Goal: Task Accomplishment & Management: Use online tool/utility

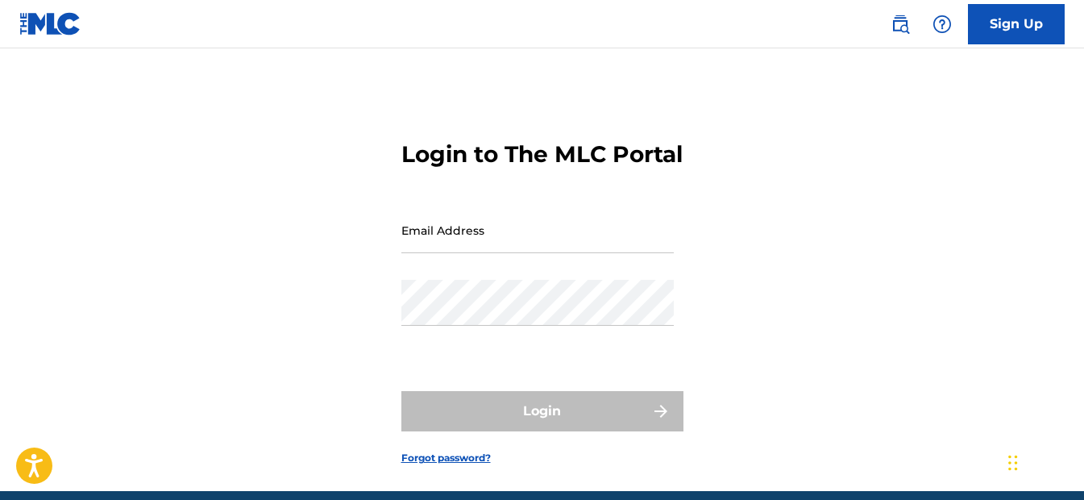
click at [534, 248] on input "Email Address" at bounding box center [537, 230] width 272 height 46
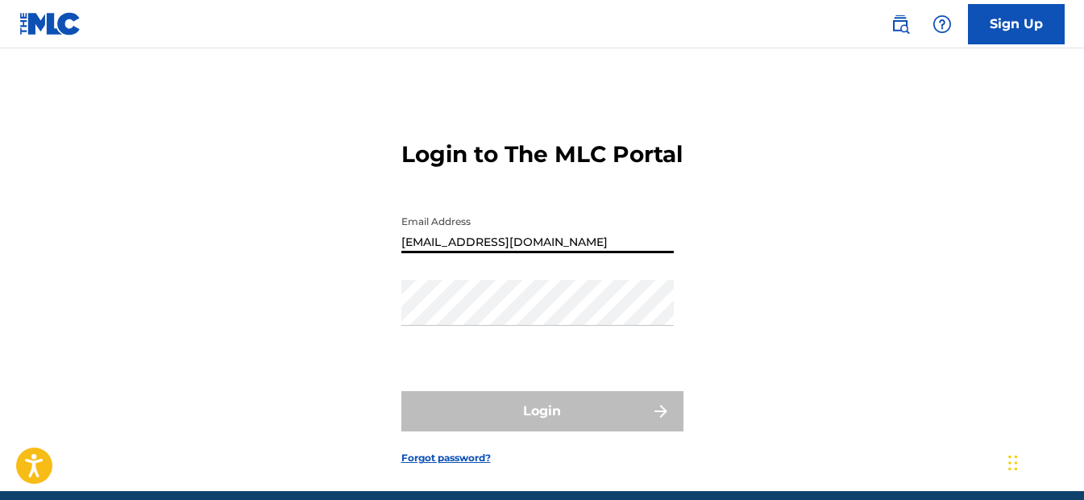
type input "[EMAIL_ADDRESS][DOMAIN_NAME]"
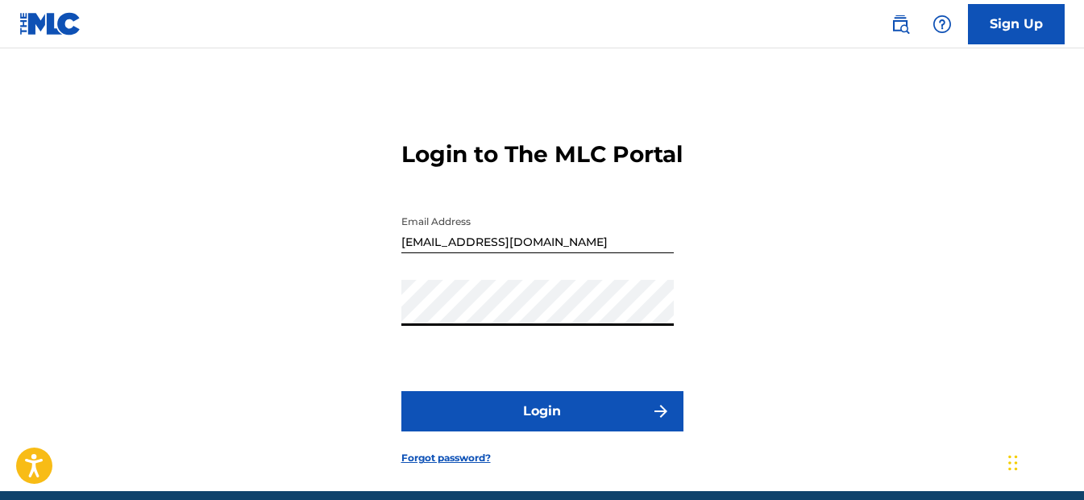
click at [401, 391] on button "Login" at bounding box center [542, 411] width 282 height 40
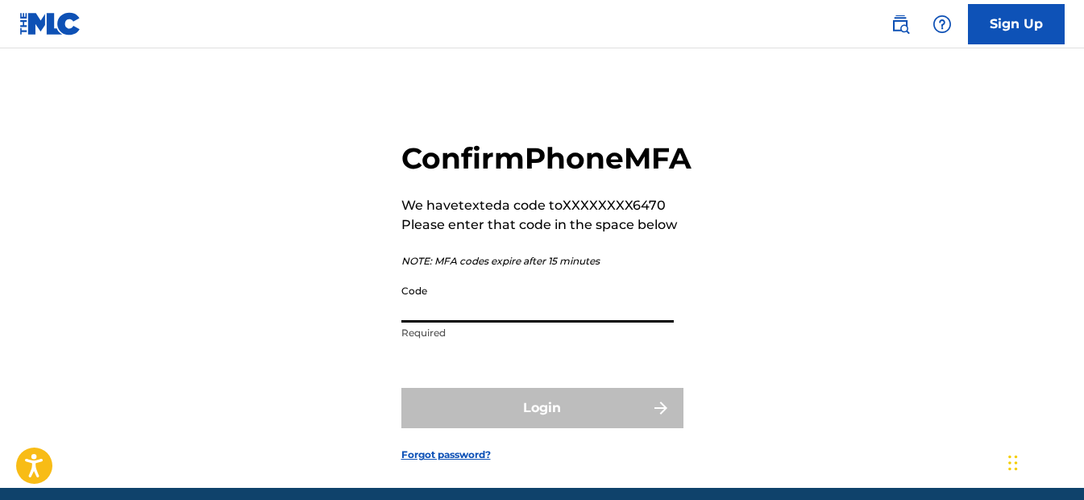
click at [519, 322] on input "Code" at bounding box center [537, 299] width 272 height 46
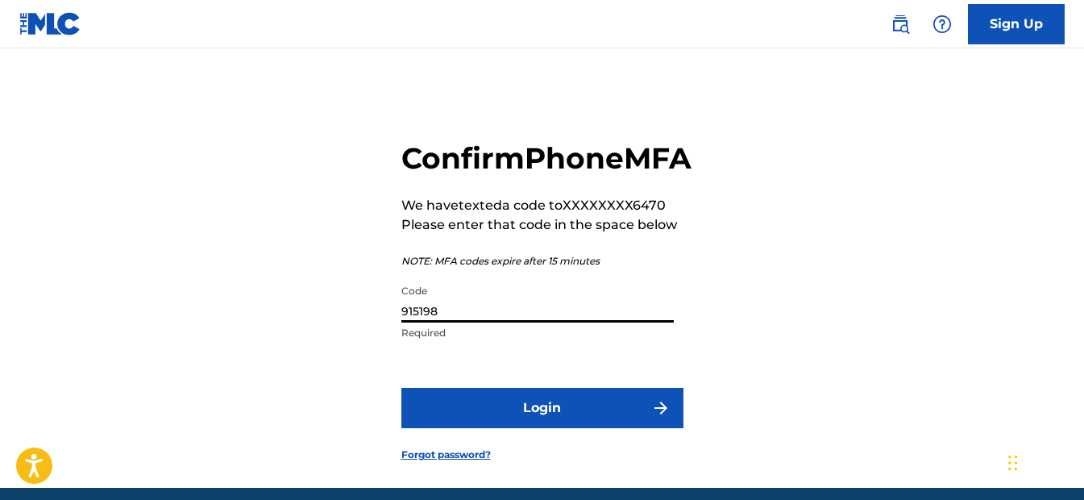
type input "915198"
click at [401, 388] on button "Login" at bounding box center [542, 408] width 282 height 40
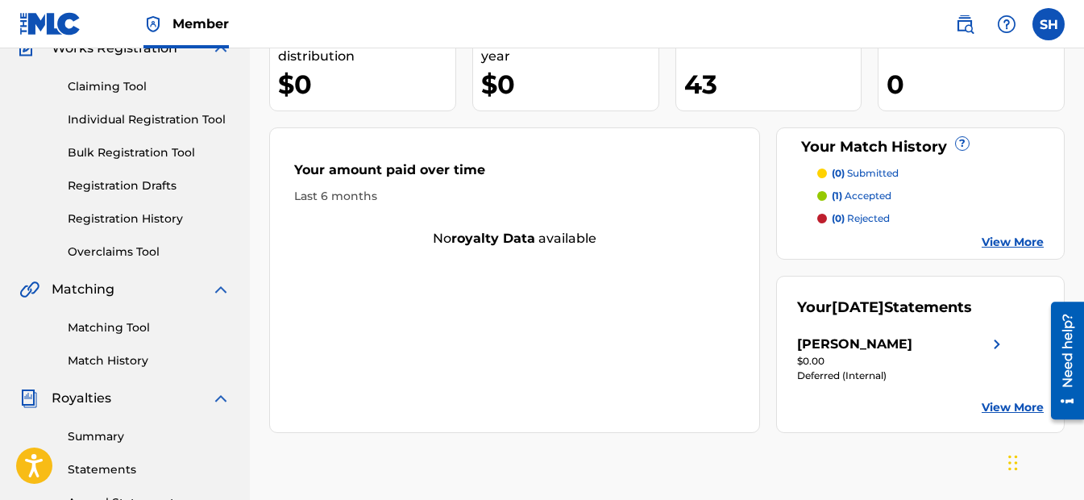
scroll to position [161, 0]
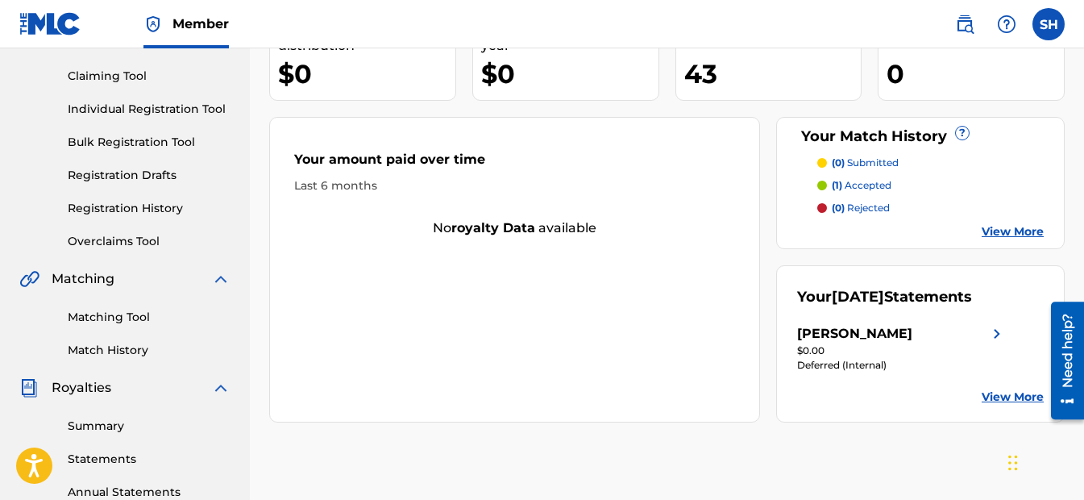
click at [111, 347] on link "Match History" at bounding box center [149, 350] width 163 height 17
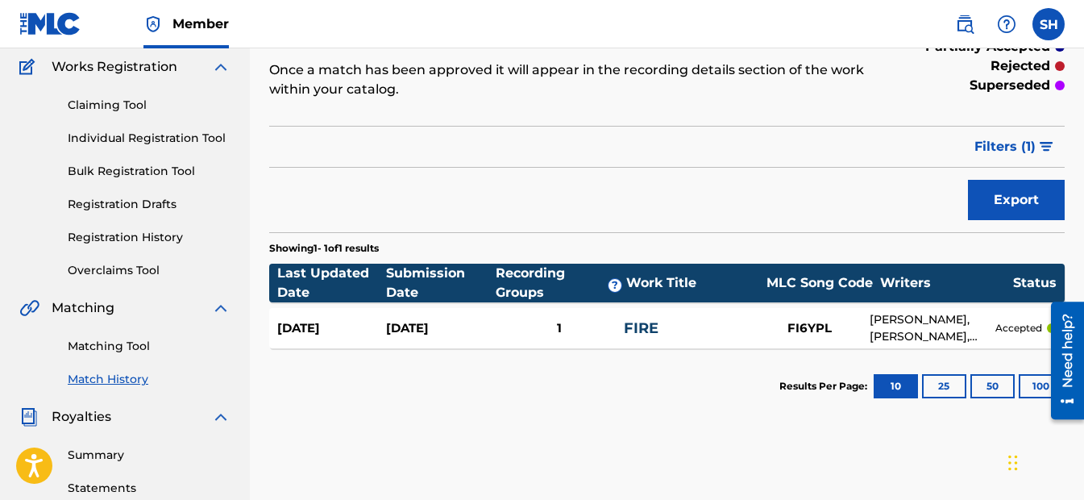
scroll to position [161, 0]
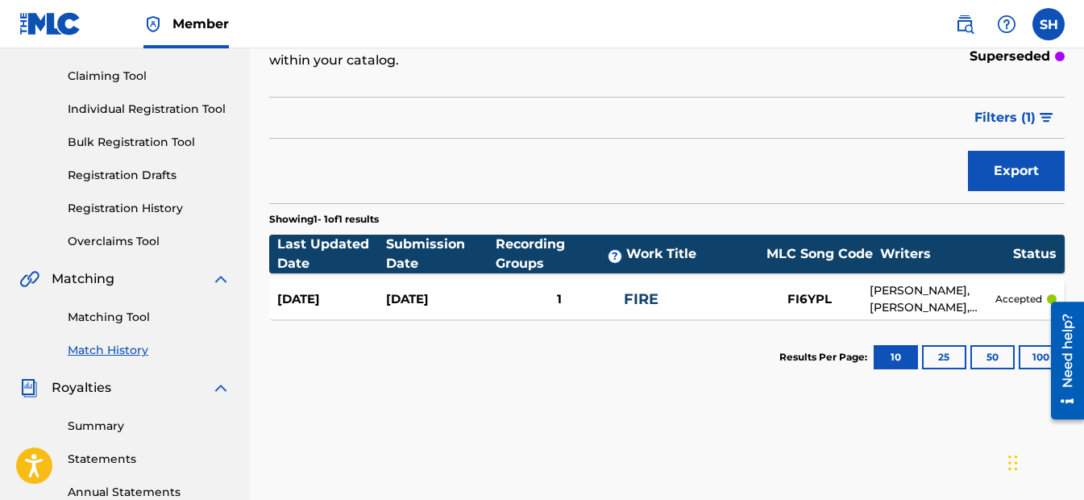
click at [106, 313] on link "Matching Tool" at bounding box center [149, 317] width 163 height 17
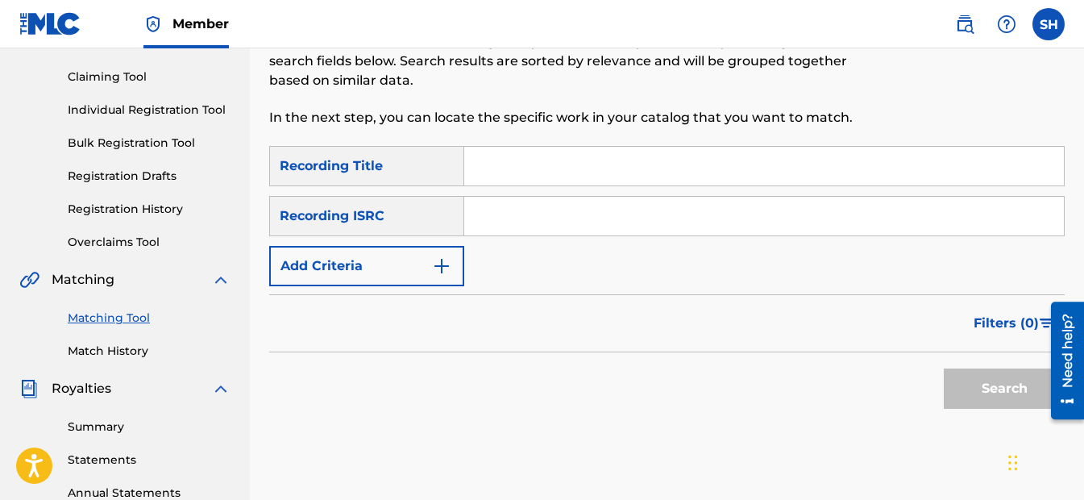
scroll to position [161, 0]
click at [119, 352] on link "Match History" at bounding box center [149, 350] width 163 height 17
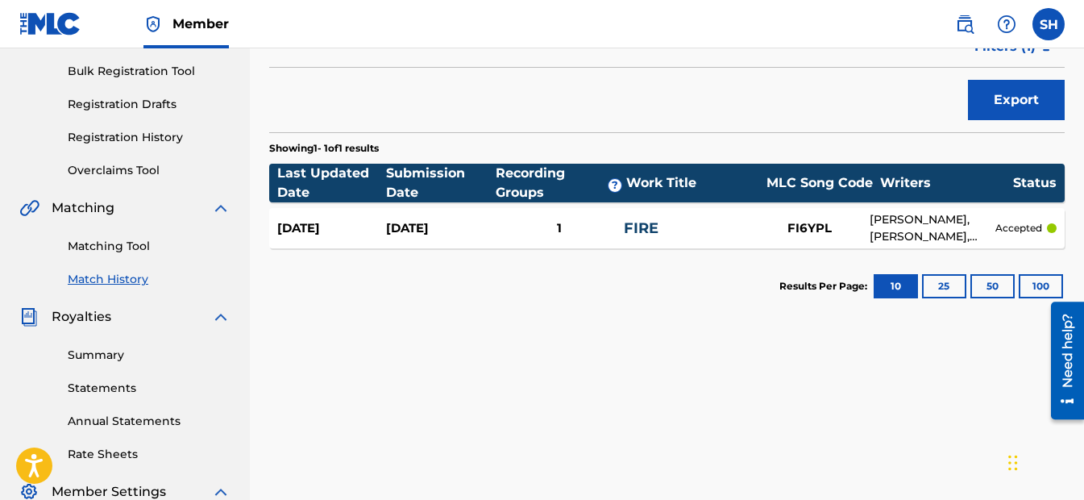
scroll to position [242, 0]
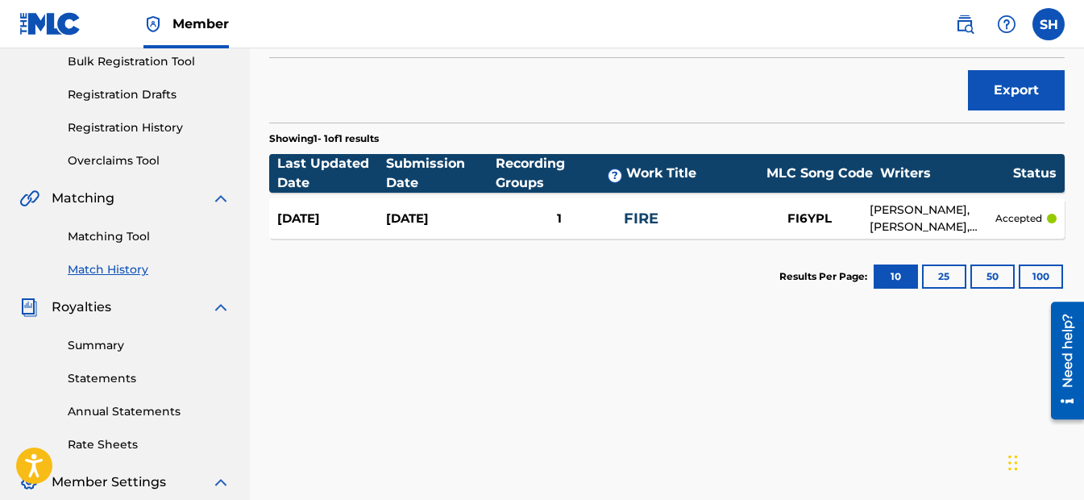
click at [645, 221] on link "FIRE" at bounding box center [641, 219] width 35 height 18
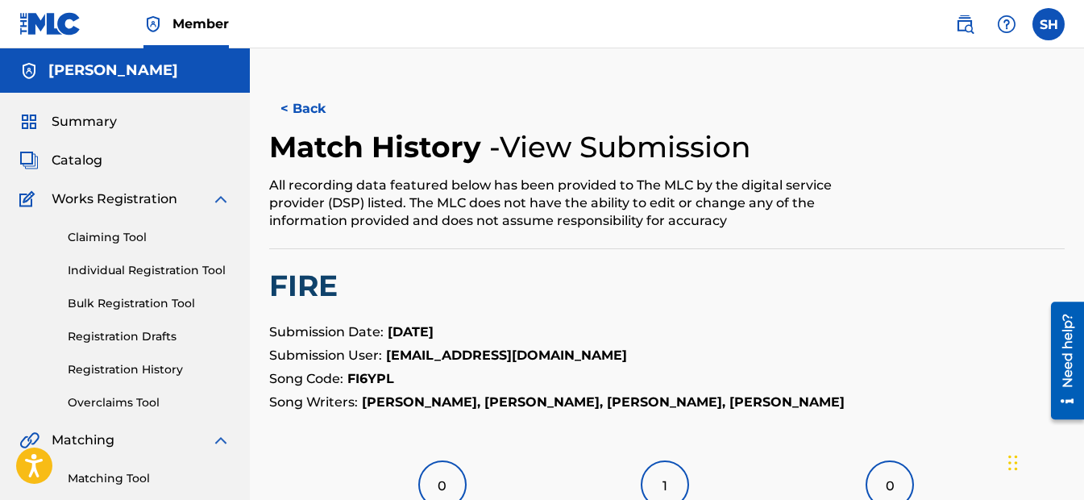
click at [113, 235] on link "Claiming Tool" at bounding box center [149, 237] width 163 height 17
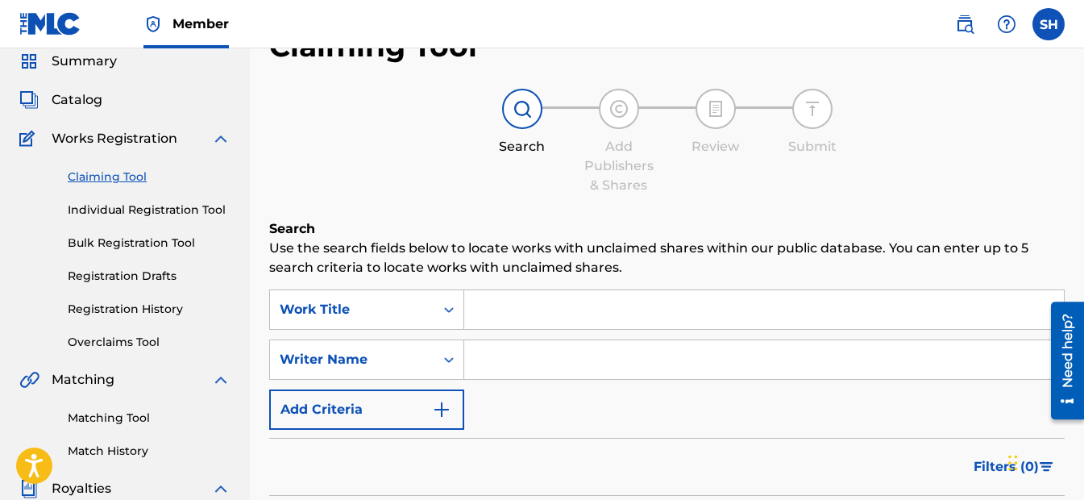
scroll to position [161, 0]
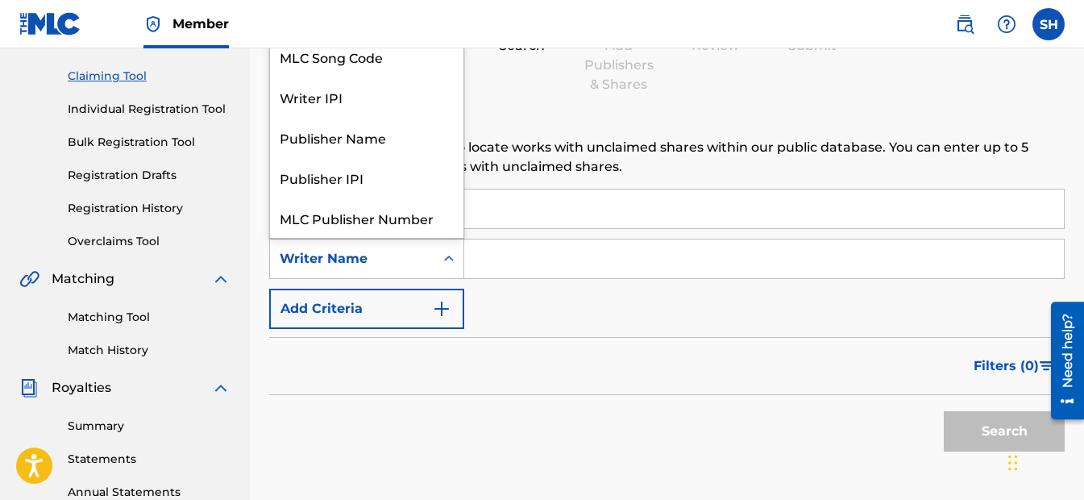
click at [450, 264] on icon "Search Form" at bounding box center [449, 259] width 16 height 16
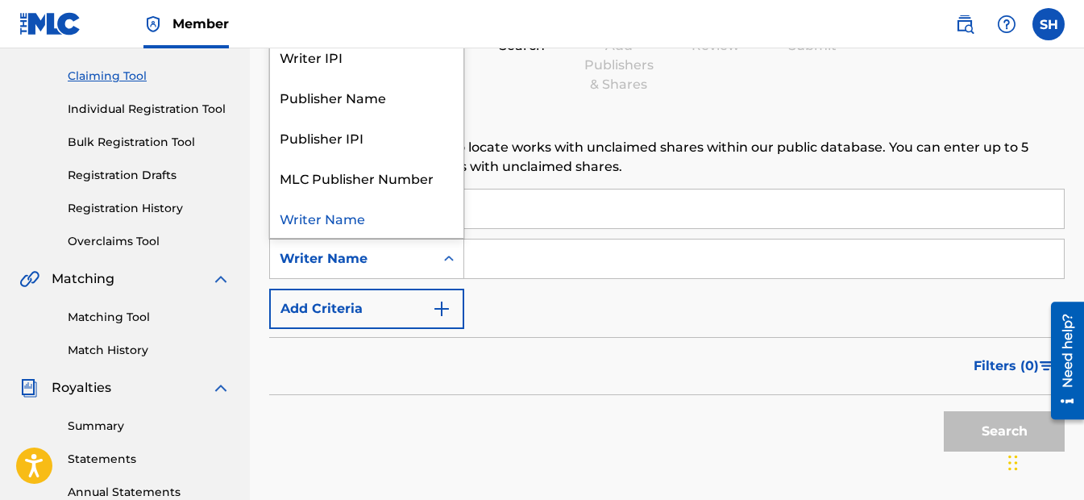
click at [354, 224] on div "Writer Name" at bounding box center [366, 217] width 193 height 40
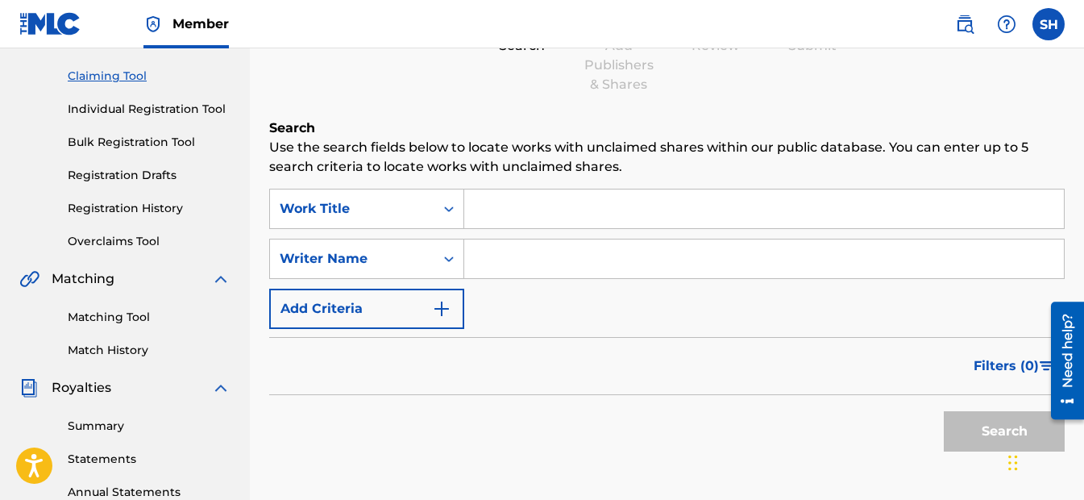
click at [521, 266] on input "Search Form" at bounding box center [764, 258] width 600 height 39
type input "s"
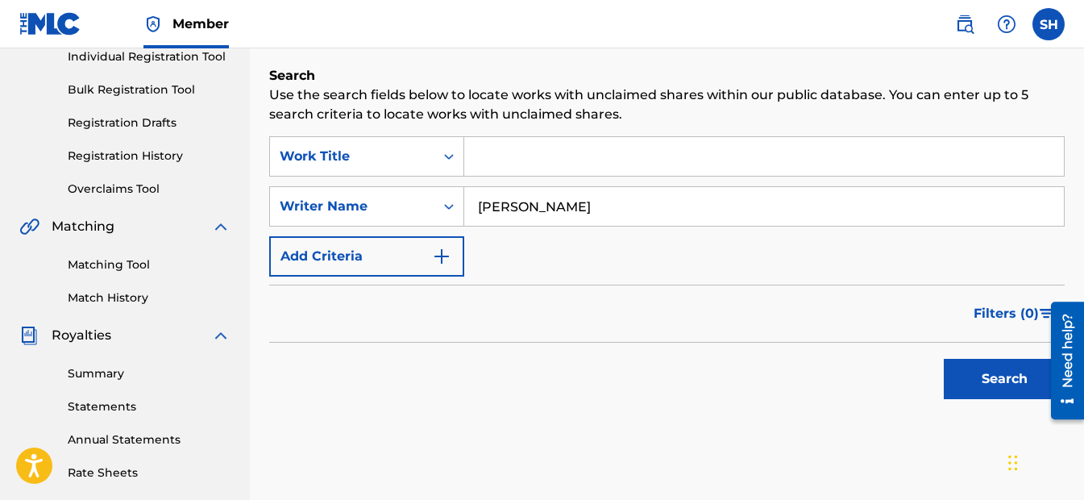
scroll to position [242, 0]
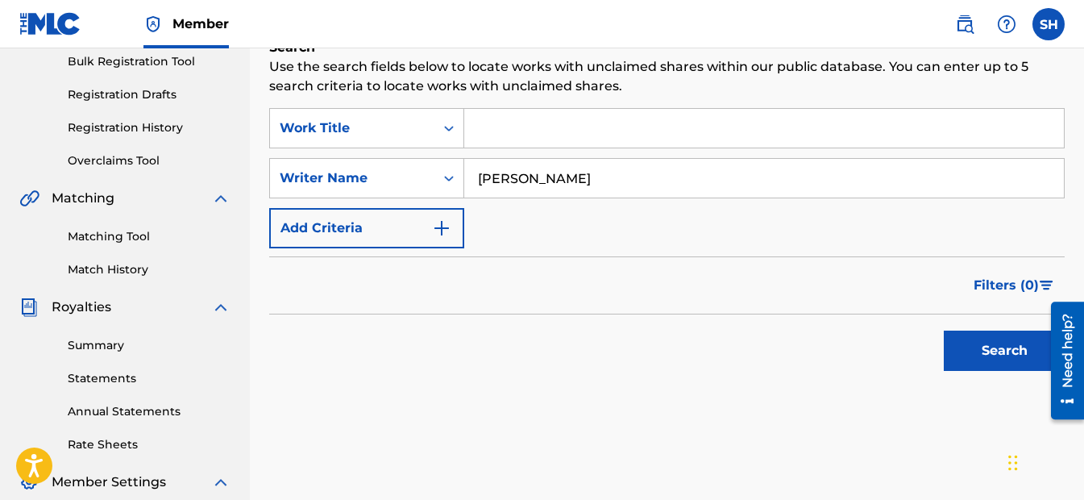
type input "[PERSON_NAME]"
click at [1010, 349] on button "Search" at bounding box center [1004, 350] width 121 height 40
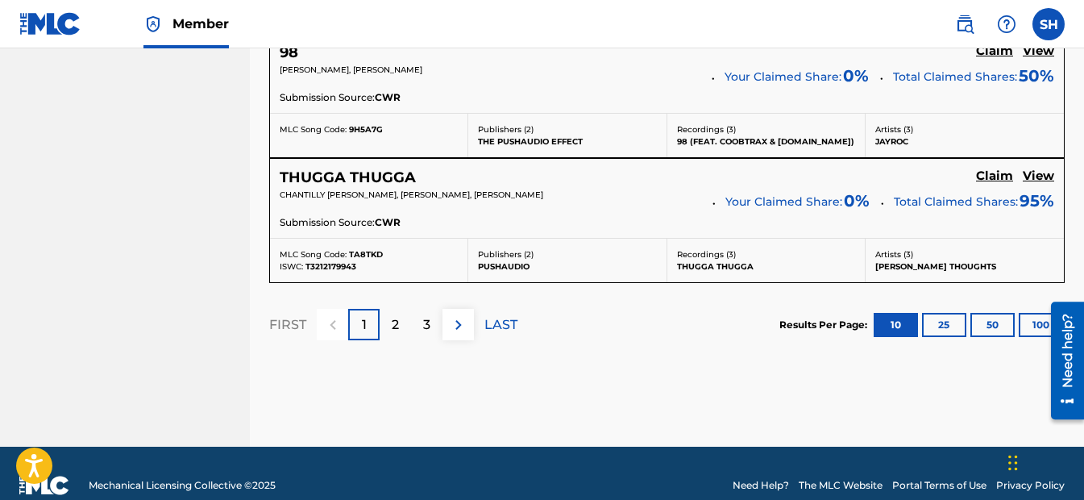
scroll to position [1612, 0]
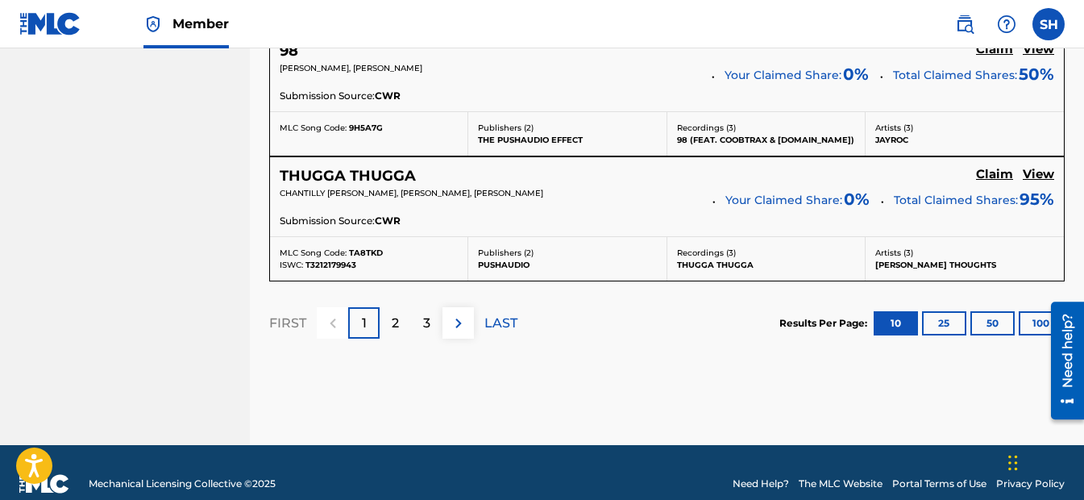
click at [400, 314] on div "2" at bounding box center [395, 322] width 31 height 31
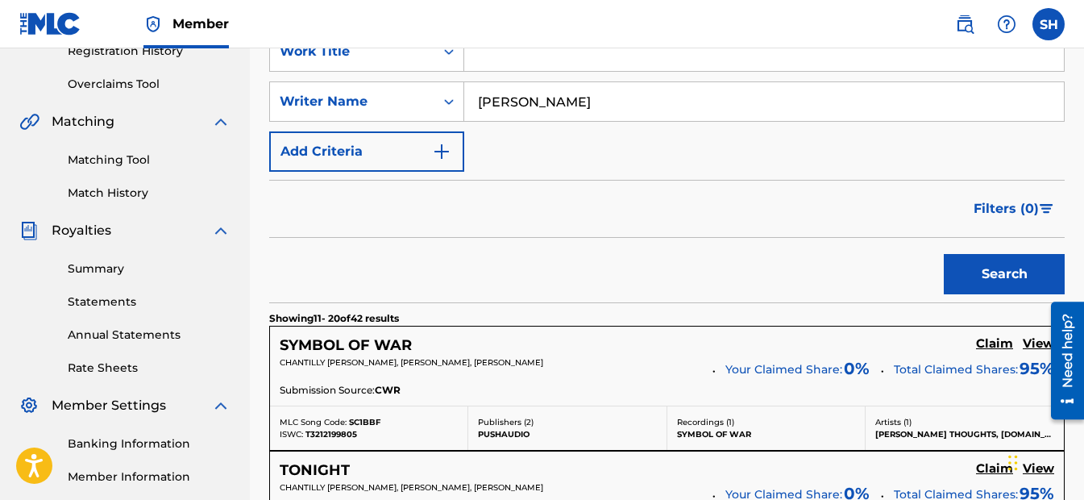
scroll to position [242, 0]
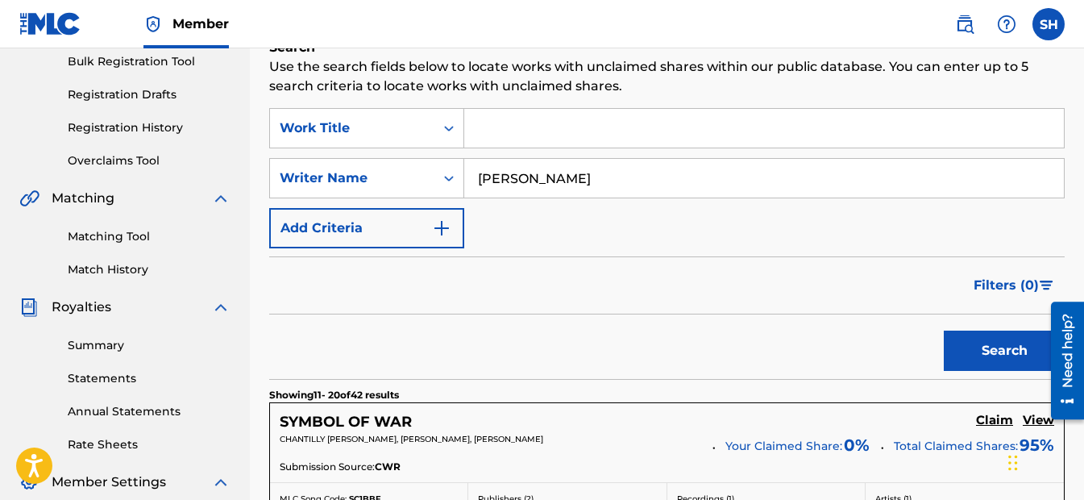
click at [492, 131] on input "Search Form" at bounding box center [764, 128] width 600 height 39
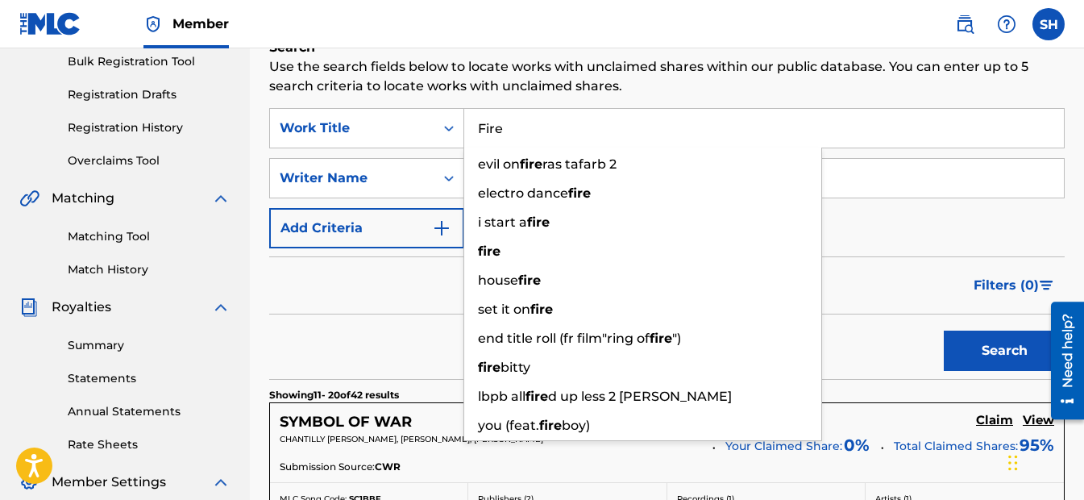
type input "Fire"
click at [960, 337] on button "Search" at bounding box center [1004, 350] width 121 height 40
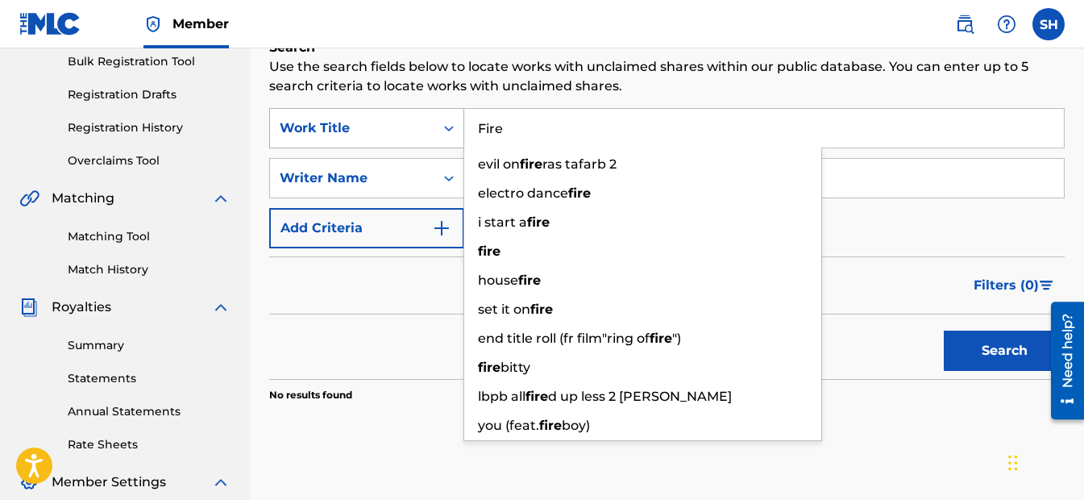
drag, startPoint x: 422, startPoint y: 139, endPoint x: 397, endPoint y: 142, distance: 25.2
click at [397, 142] on div "SearchWithCriteria991eca00-5f1b-4851-bd21-2e556e3d3974 Work Title Fire evil on …" at bounding box center [667, 128] width 796 height 40
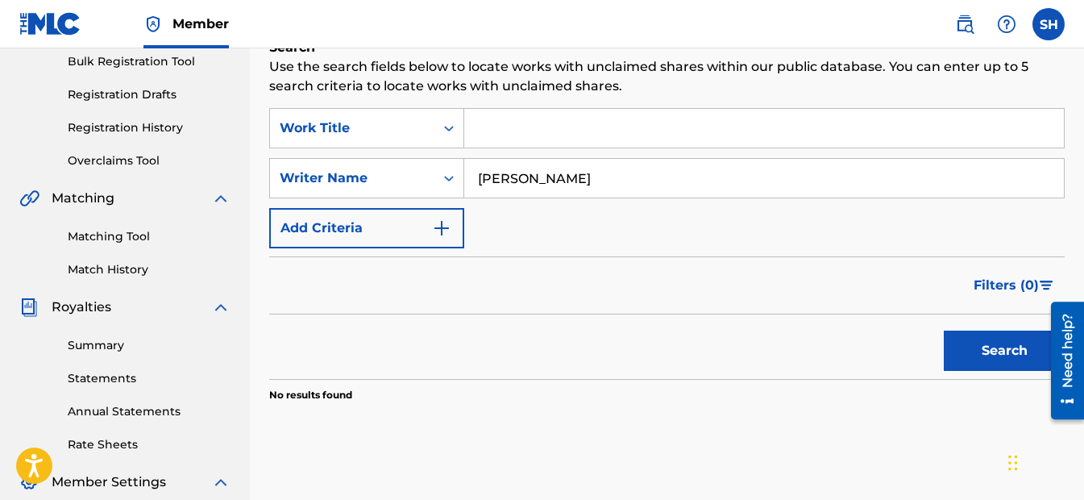
click at [433, 348] on div "Search" at bounding box center [667, 346] width 796 height 64
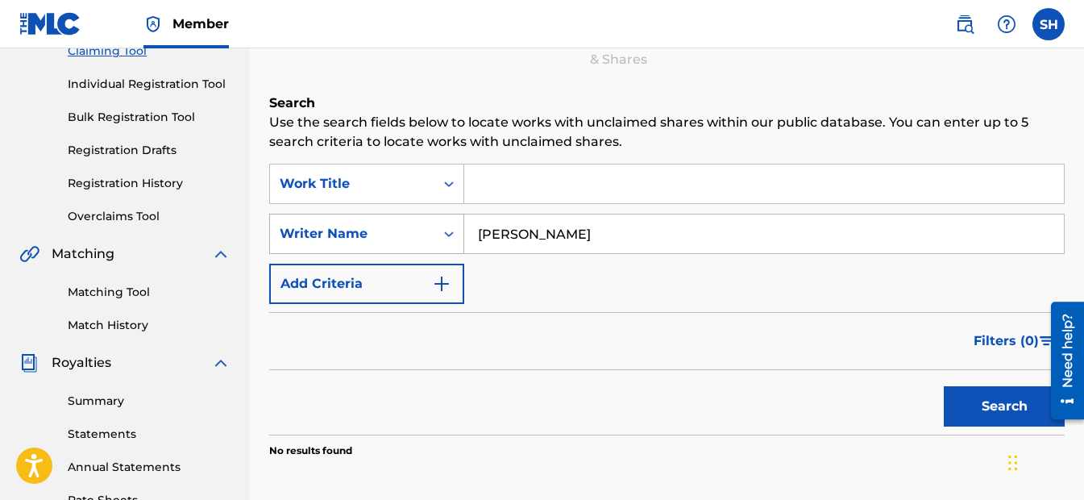
scroll to position [177, 0]
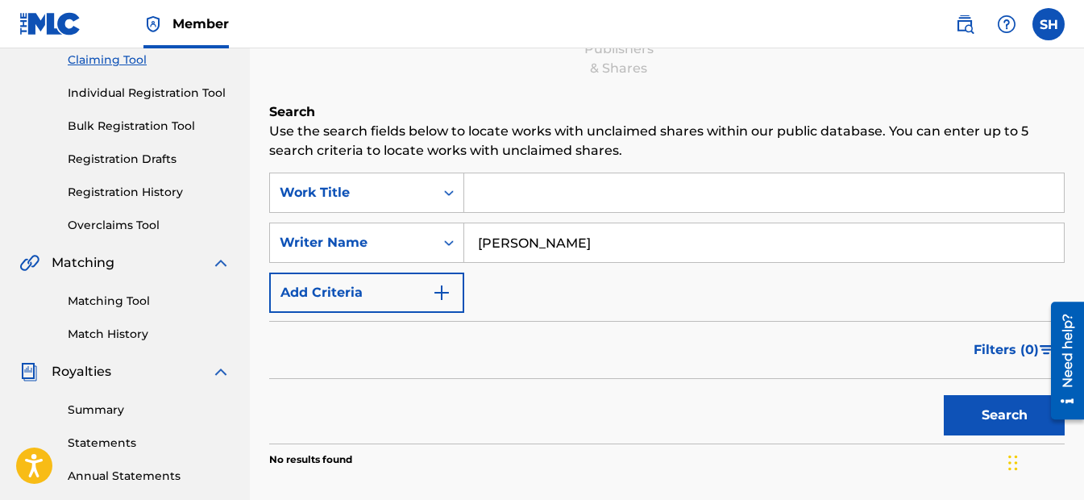
click at [958, 413] on button "Search" at bounding box center [1004, 415] width 121 height 40
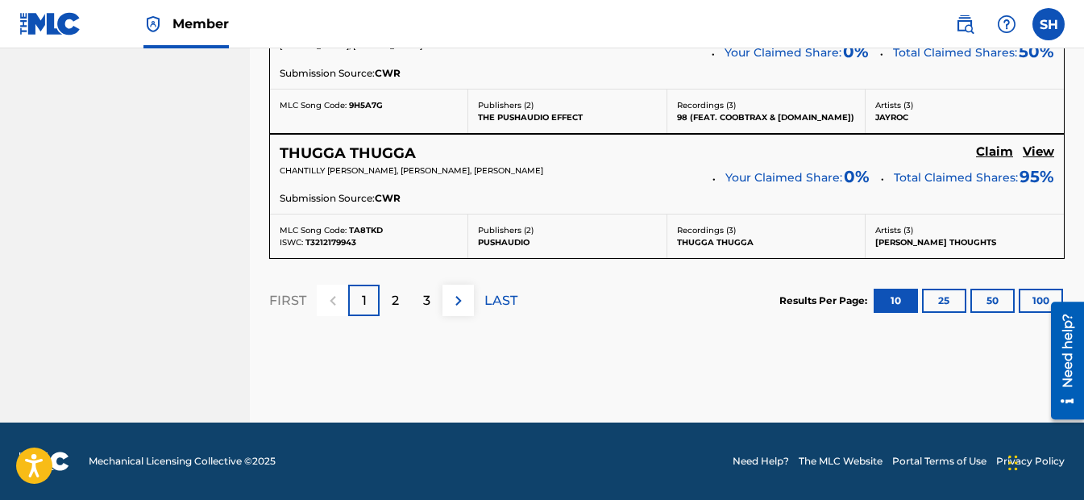
click at [463, 310] on img at bounding box center [458, 300] width 19 height 19
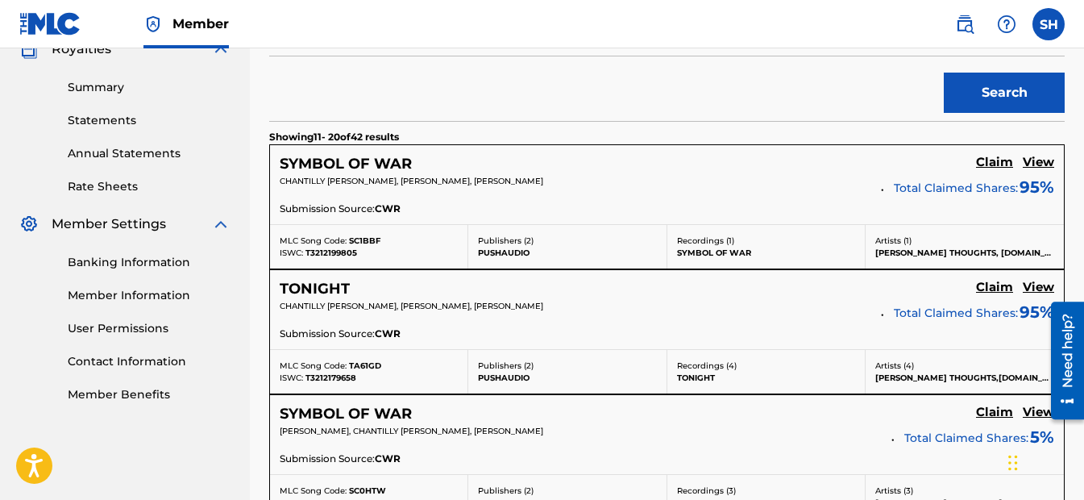
scroll to position [1635, 0]
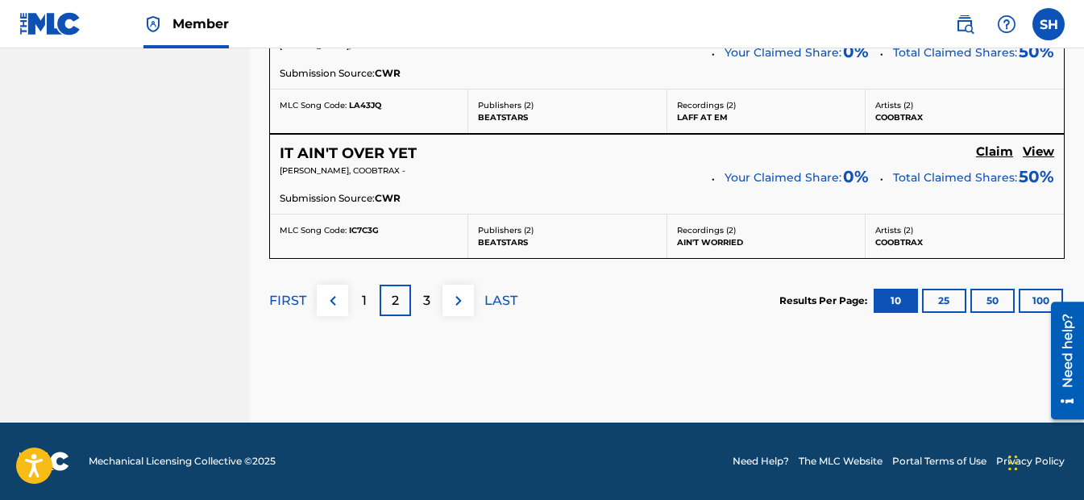
click at [423, 308] on p "3" at bounding box center [426, 300] width 7 height 19
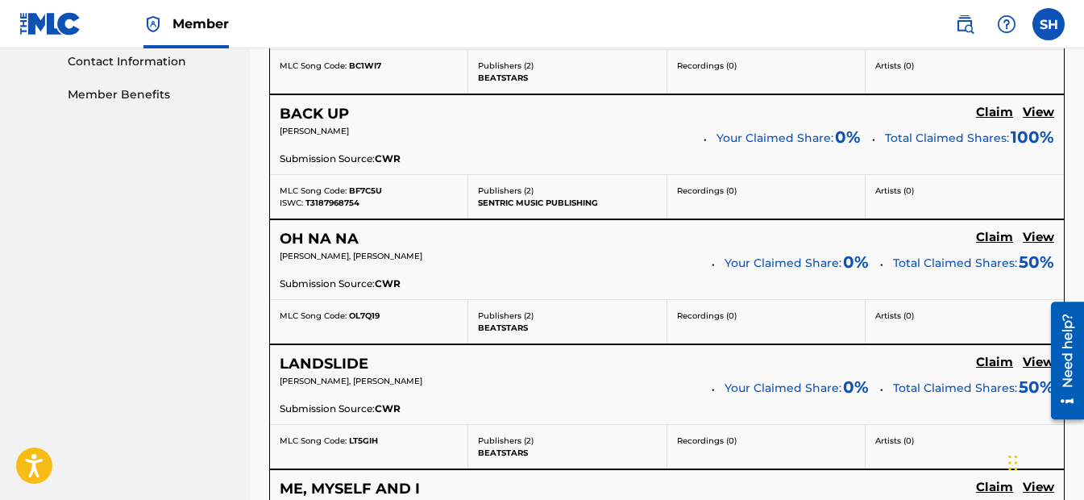
scroll to position [829, 0]
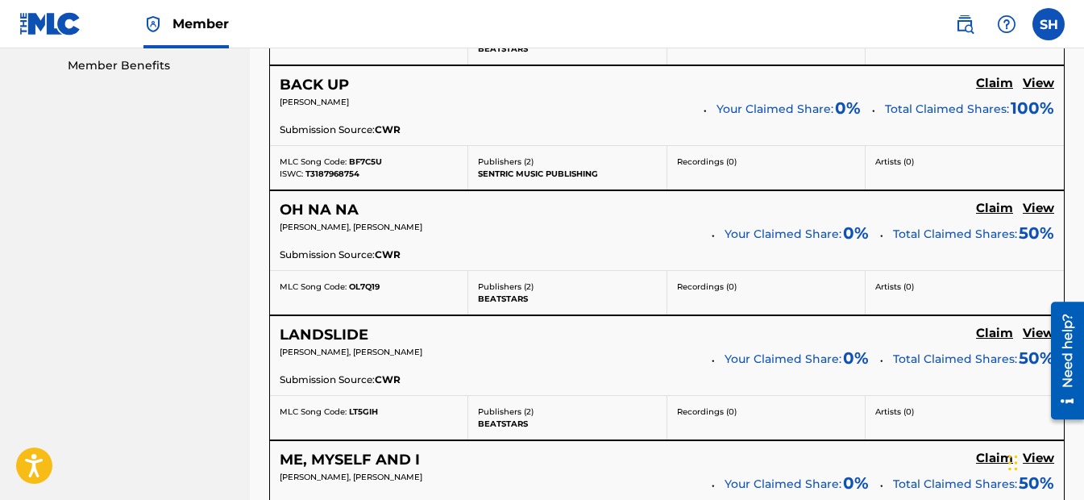
click at [978, 207] on h5 "Claim" at bounding box center [994, 208] width 37 height 15
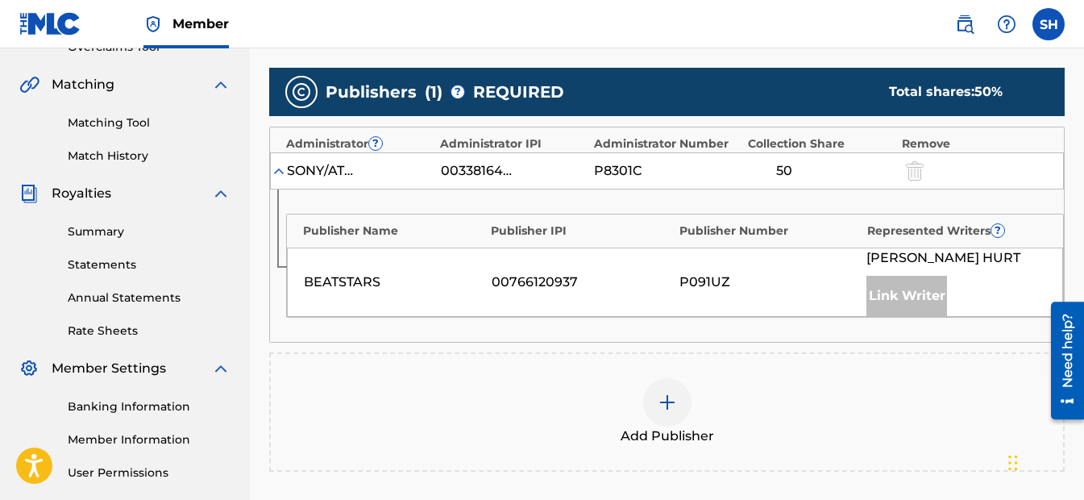
scroll to position [346, 0]
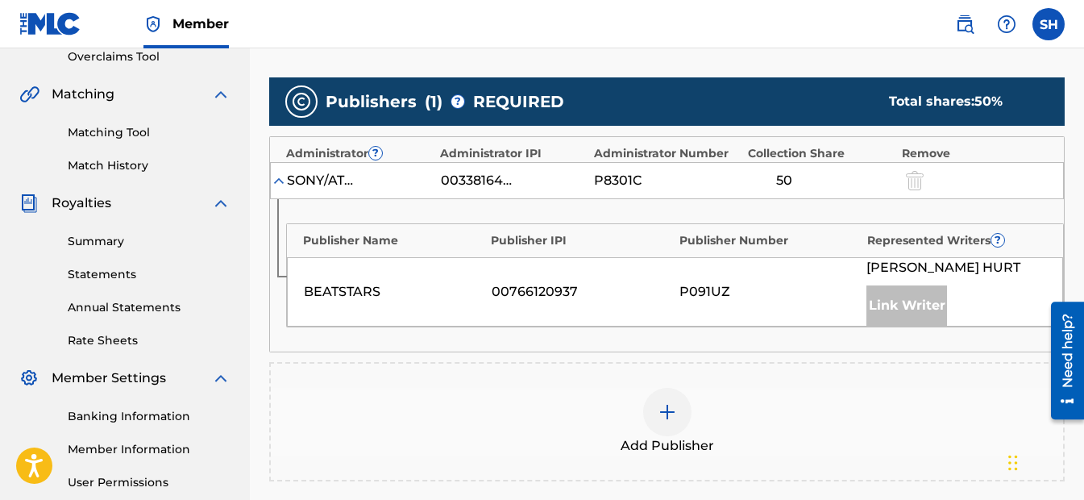
click at [900, 305] on div "Link Writer" at bounding box center [906, 305] width 81 height 40
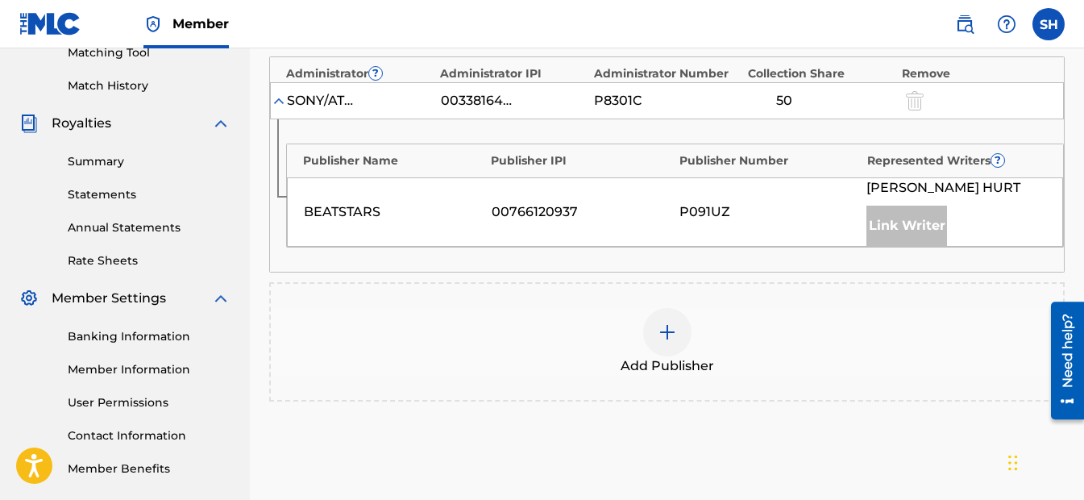
scroll to position [426, 0]
click at [904, 221] on div "Link Writer" at bounding box center [906, 225] width 81 height 40
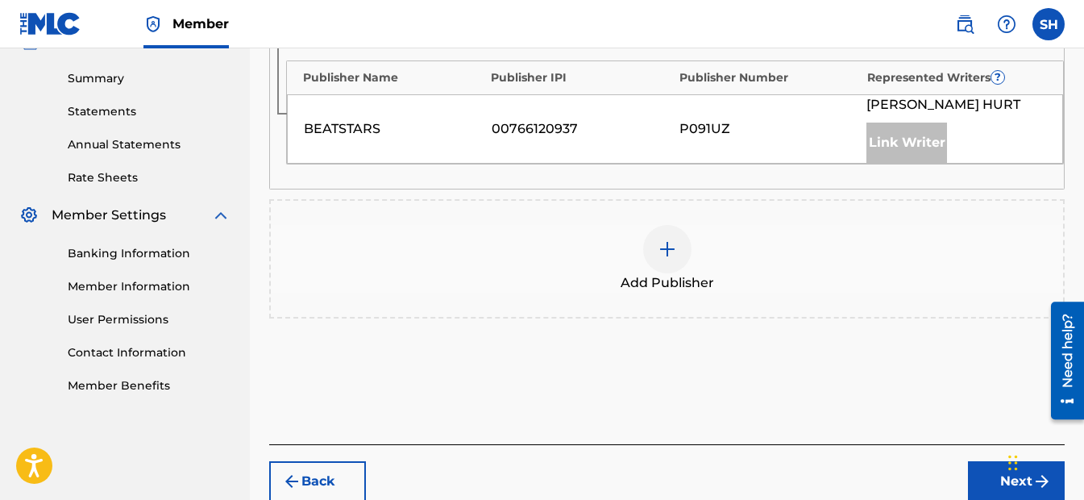
scroll to position [588, 0]
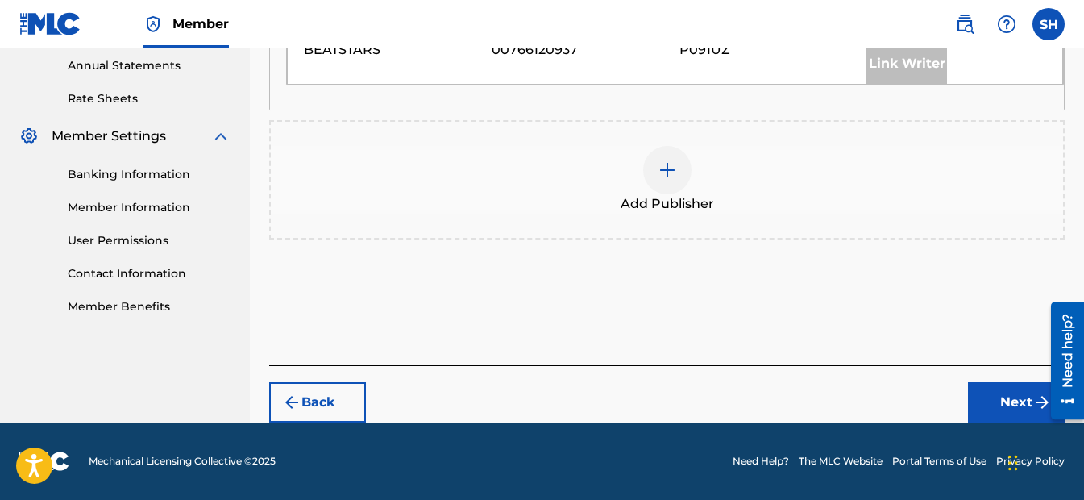
click at [1021, 402] on button "Next" at bounding box center [1016, 402] width 97 height 40
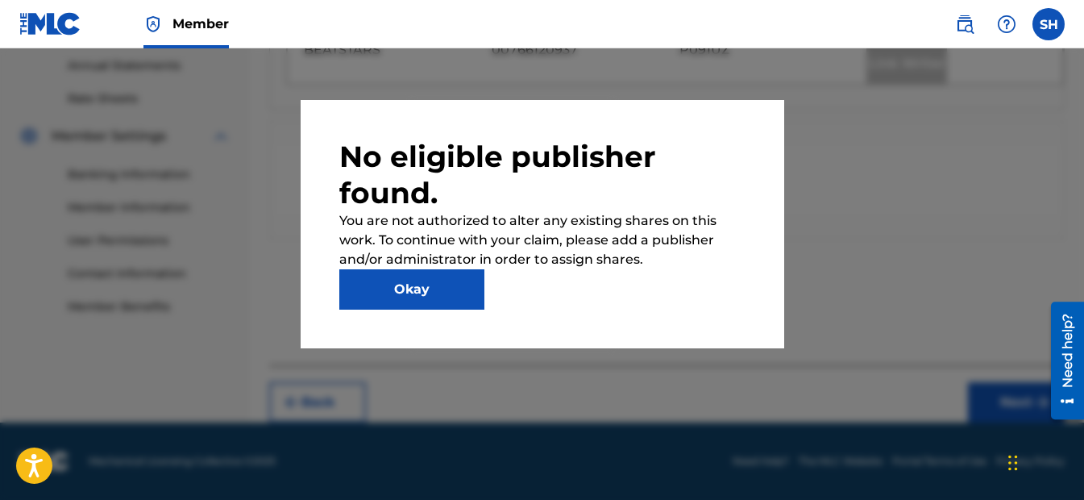
click at [413, 293] on button "Okay" at bounding box center [411, 289] width 145 height 40
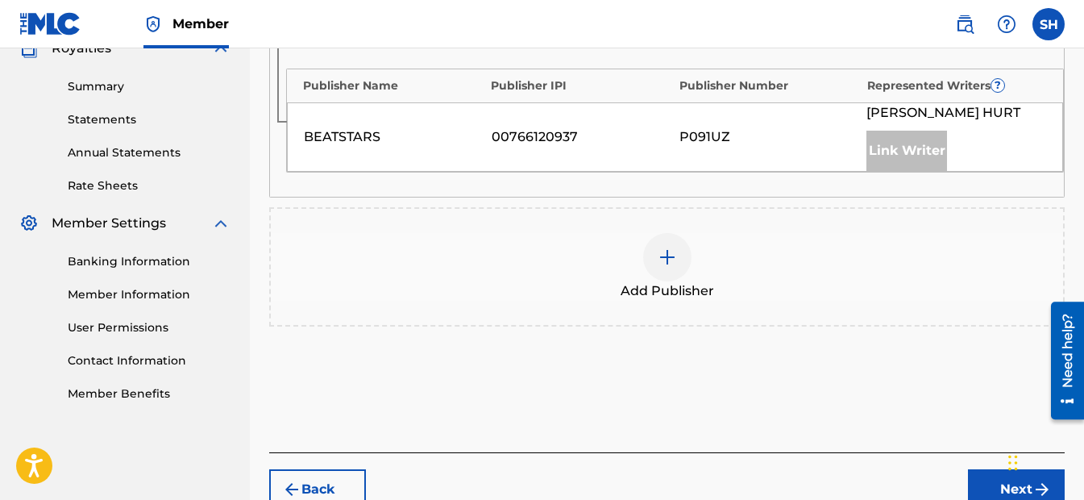
scroll to position [346, 0]
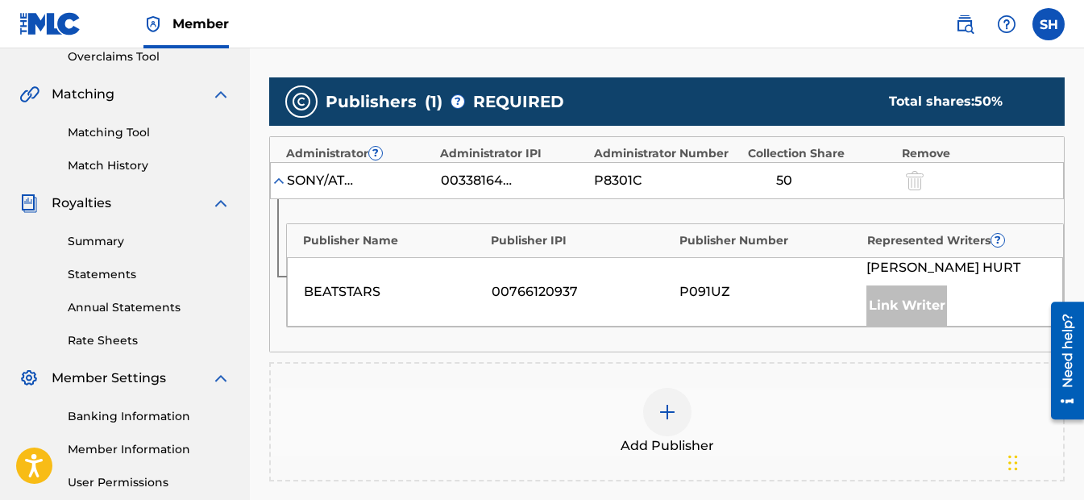
click at [688, 418] on div at bounding box center [667, 412] width 48 height 48
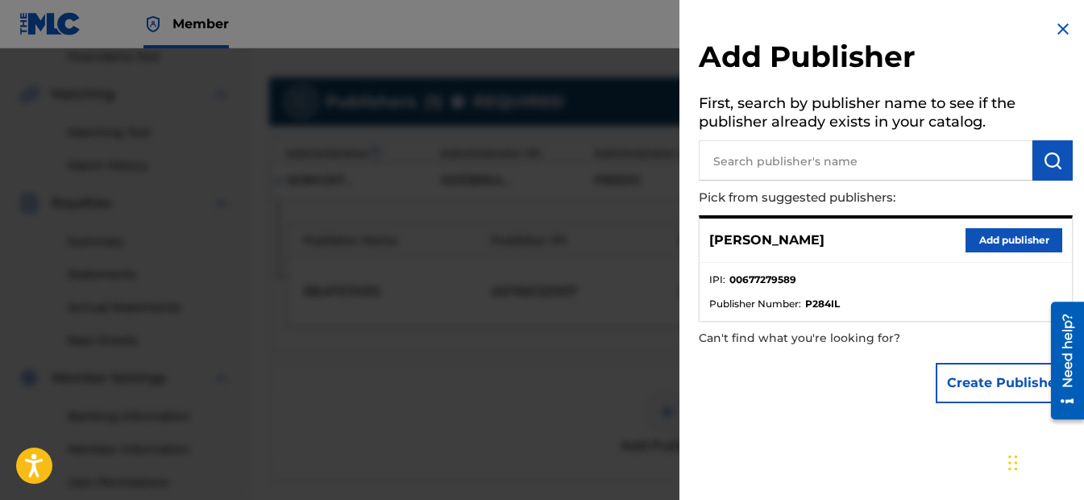
click at [1062, 31] on img at bounding box center [1062, 28] width 19 height 19
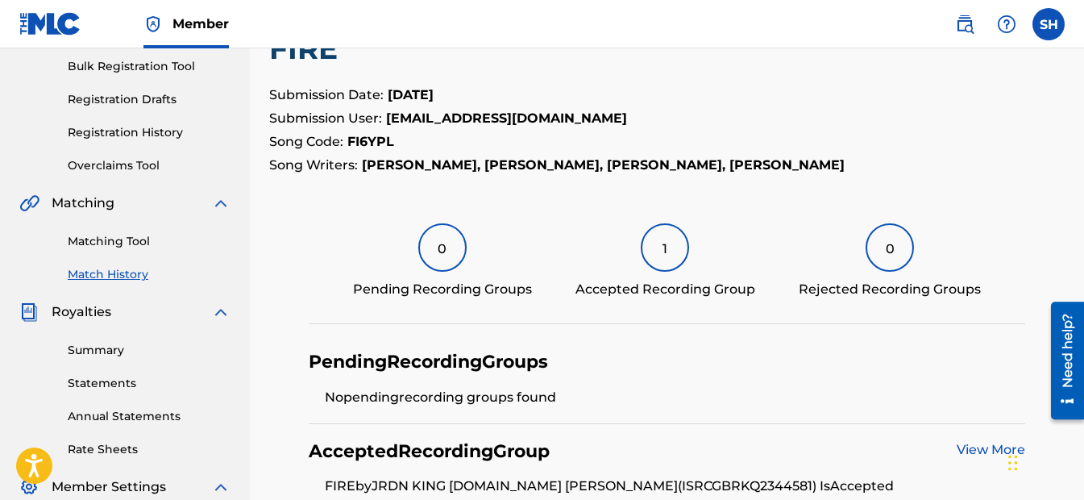
scroll to position [81, 0]
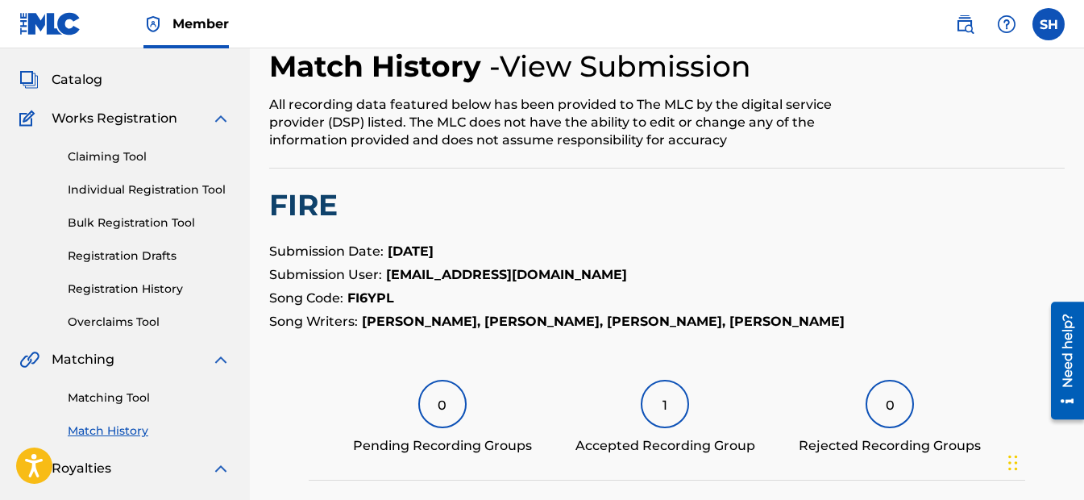
click at [114, 156] on link "Claiming Tool" at bounding box center [149, 156] width 163 height 17
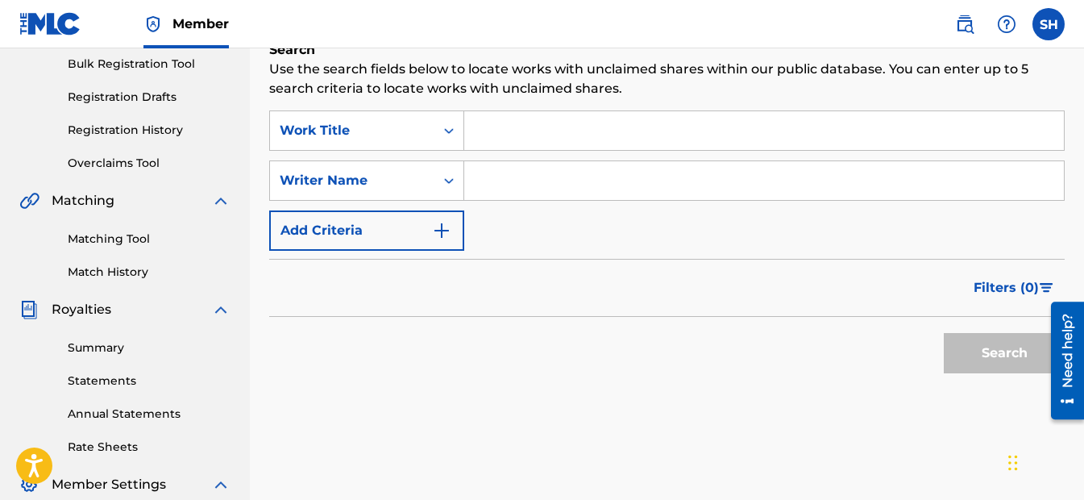
scroll to position [322, 0]
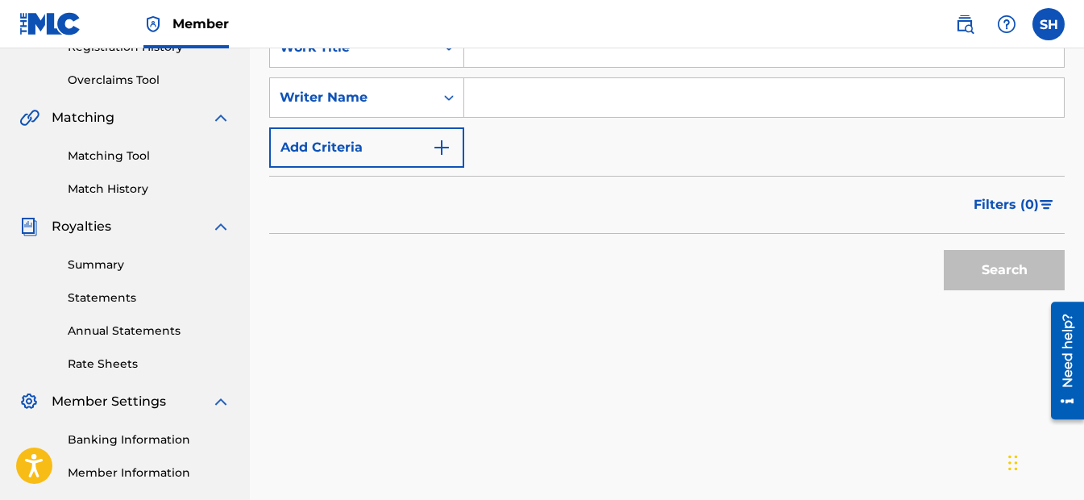
click at [113, 158] on link "Matching Tool" at bounding box center [149, 155] width 163 height 17
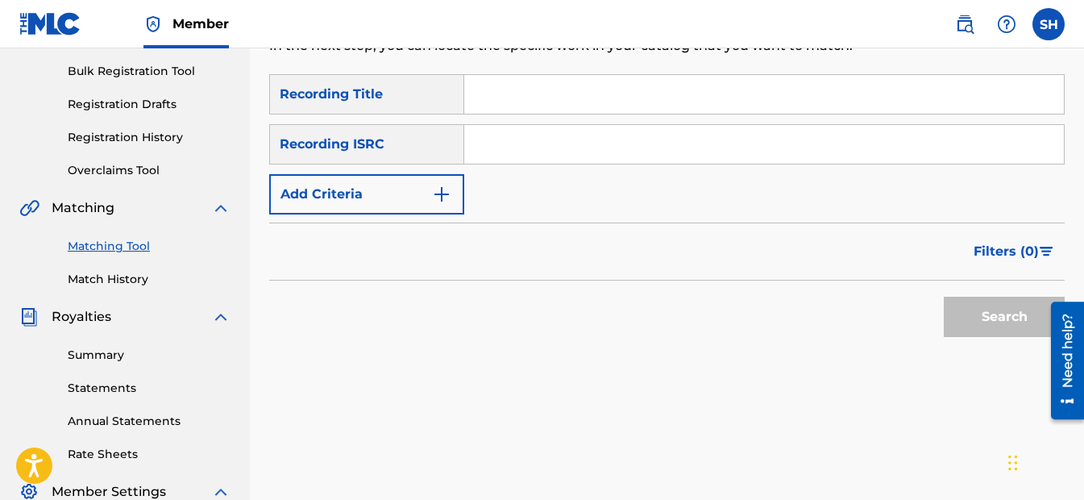
scroll to position [242, 0]
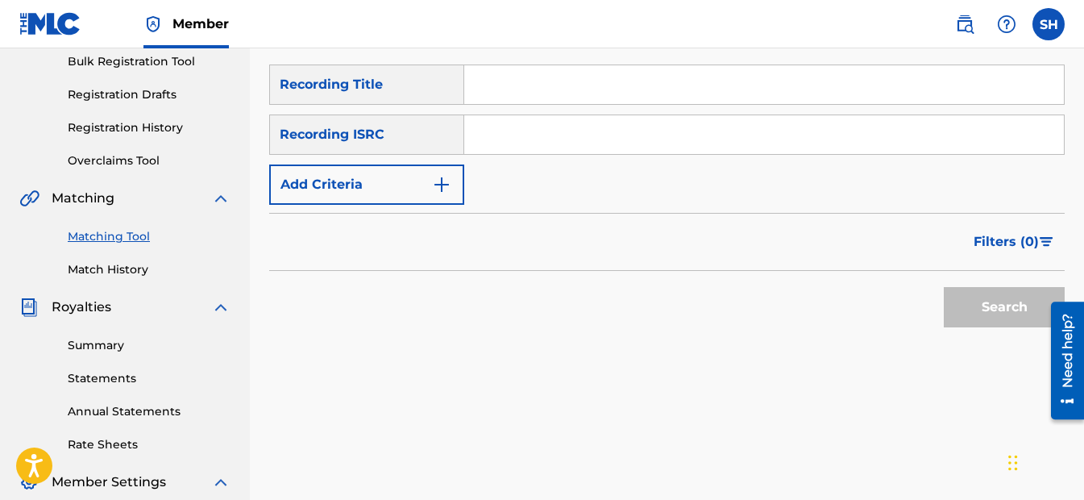
click at [121, 272] on link "Match History" at bounding box center [149, 269] width 163 height 17
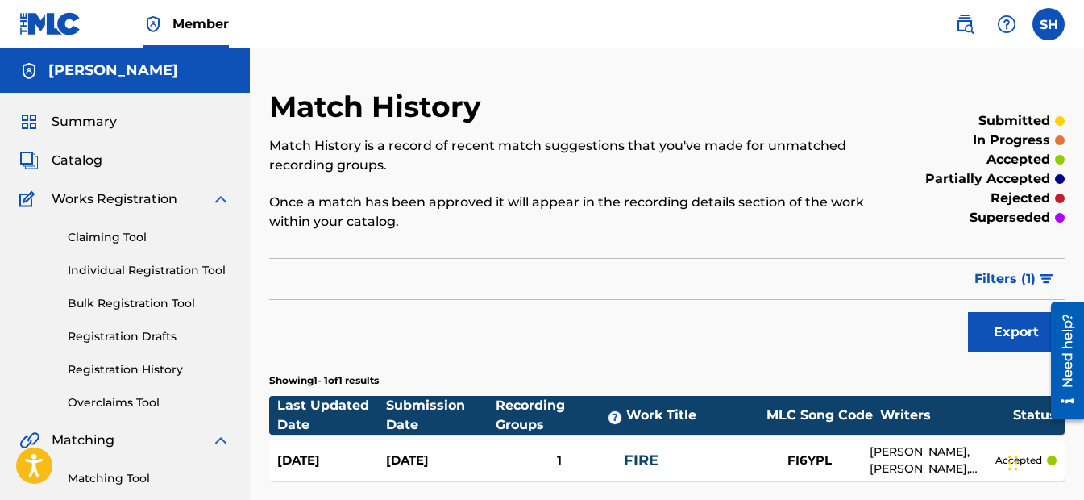
click at [130, 239] on link "Claiming Tool" at bounding box center [149, 237] width 163 height 17
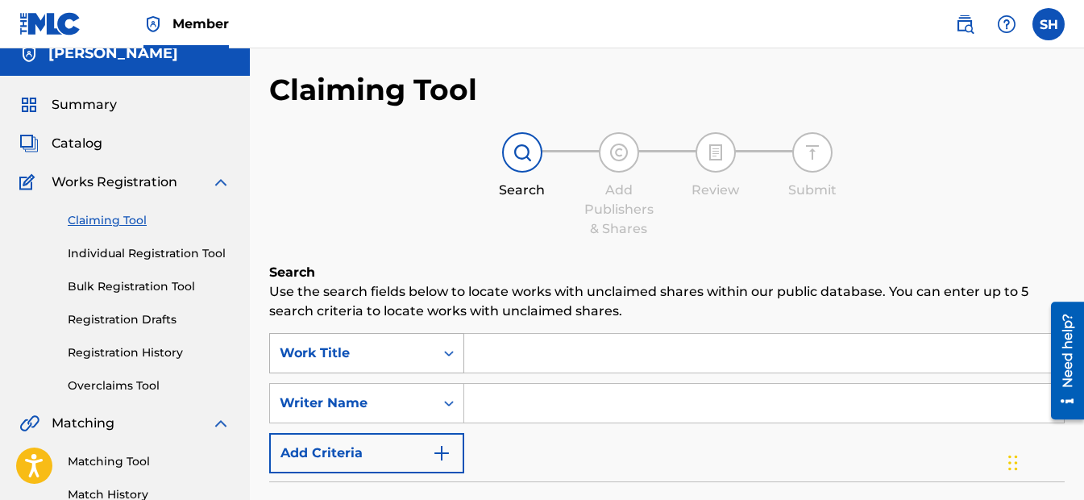
scroll to position [16, 0]
click at [545, 401] on input "Search Form" at bounding box center [764, 403] width 600 height 39
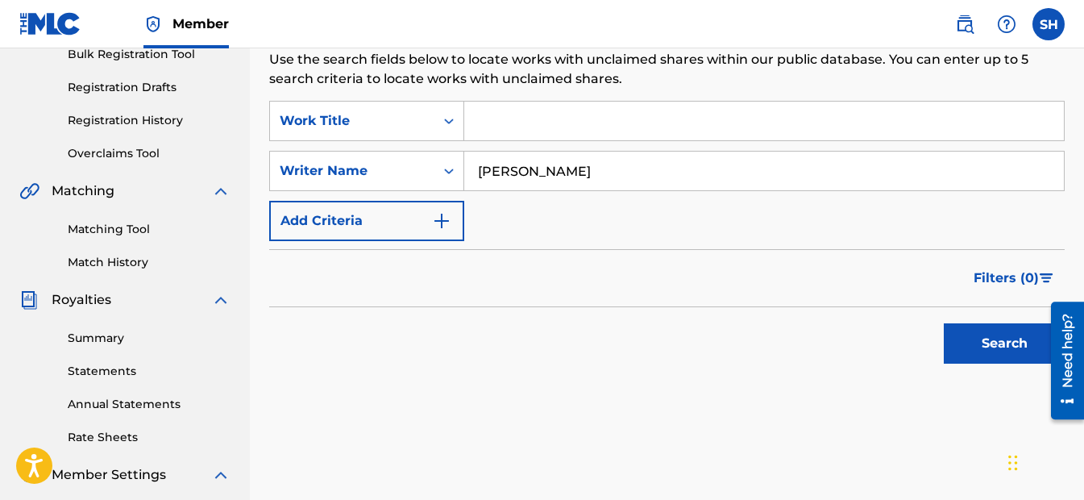
scroll to position [258, 0]
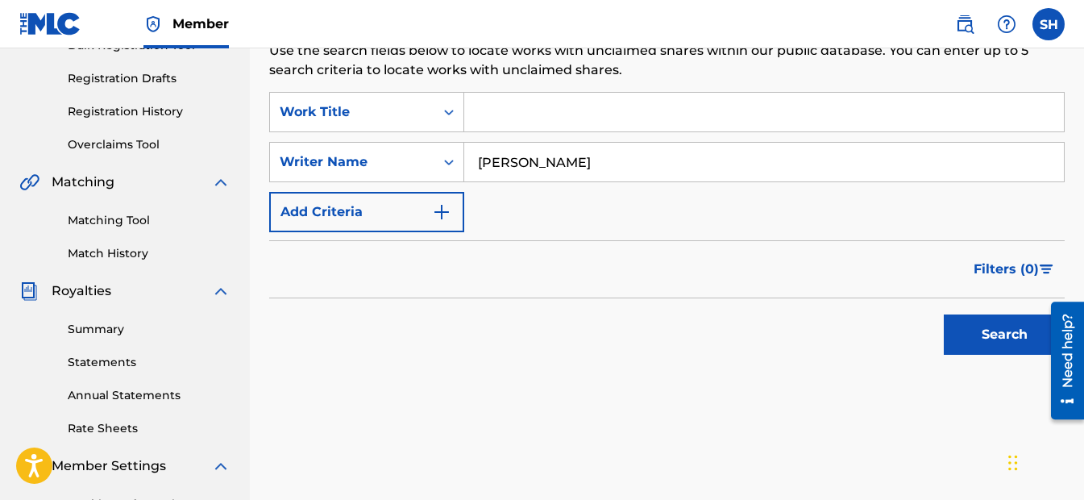
type input "[PERSON_NAME]"
click at [999, 322] on button "Search" at bounding box center [1004, 334] width 121 height 40
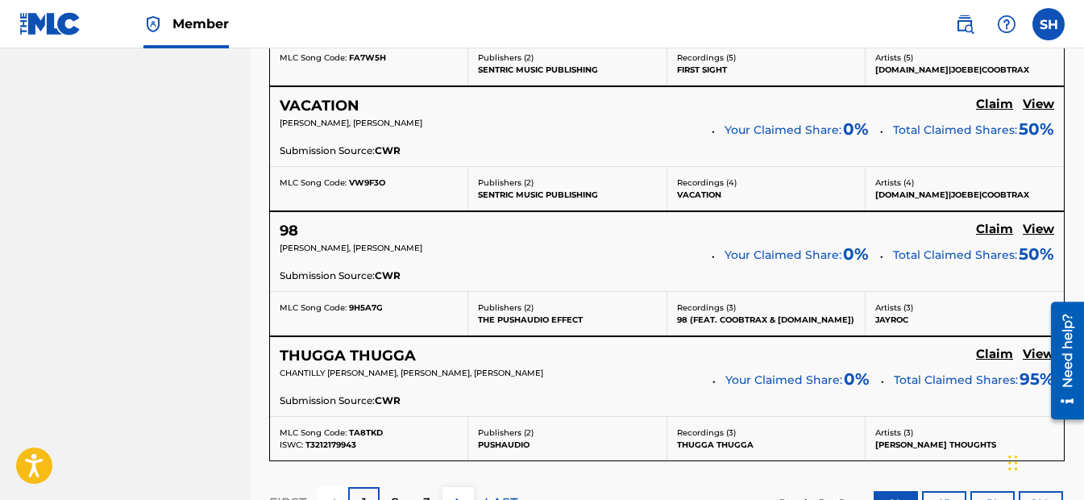
scroll to position [1467, 0]
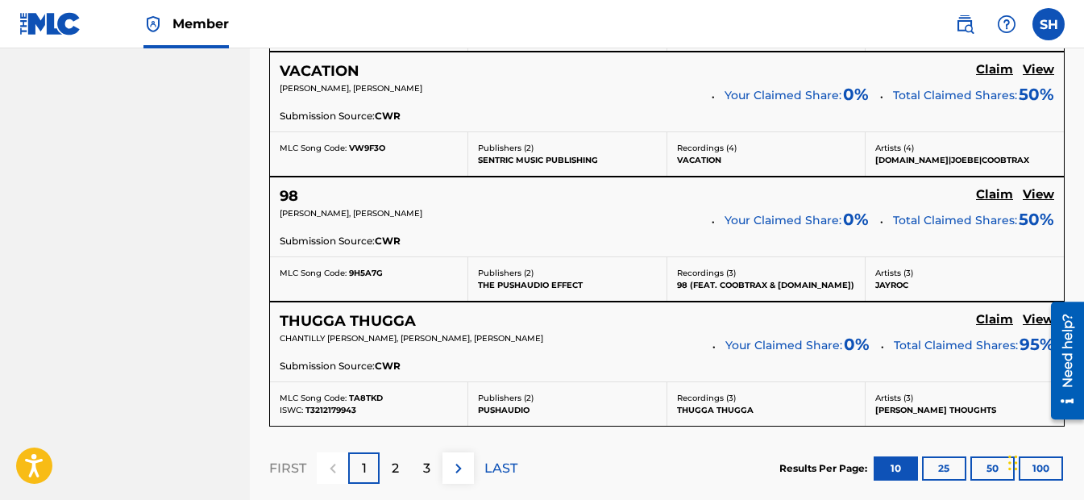
click at [393, 477] on p "2" at bounding box center [395, 468] width 7 height 19
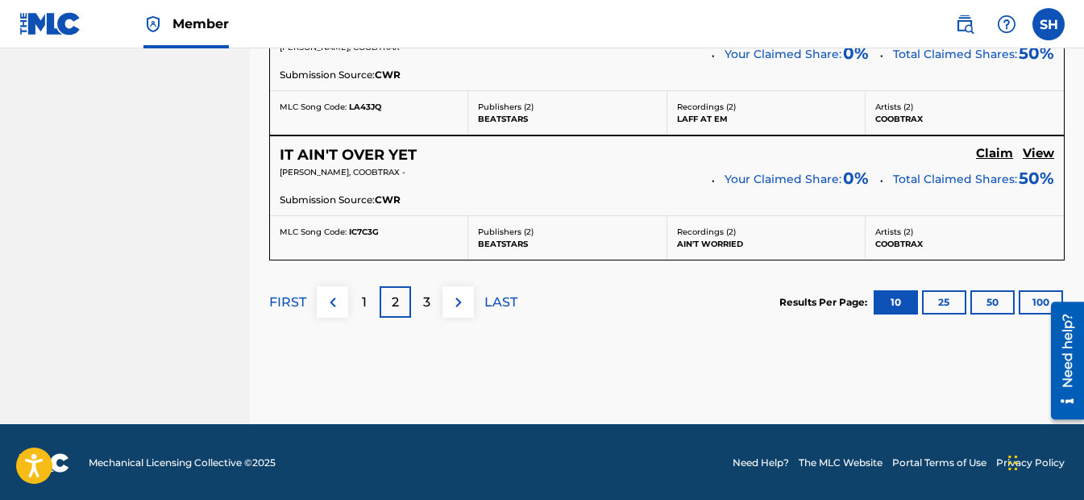
scroll to position [1635, 0]
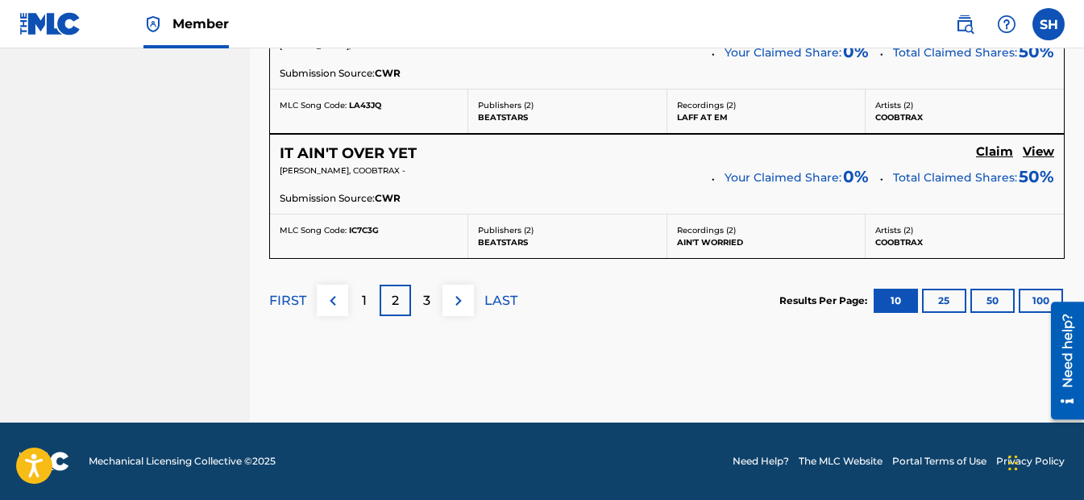
click at [458, 309] on img at bounding box center [458, 300] width 19 height 19
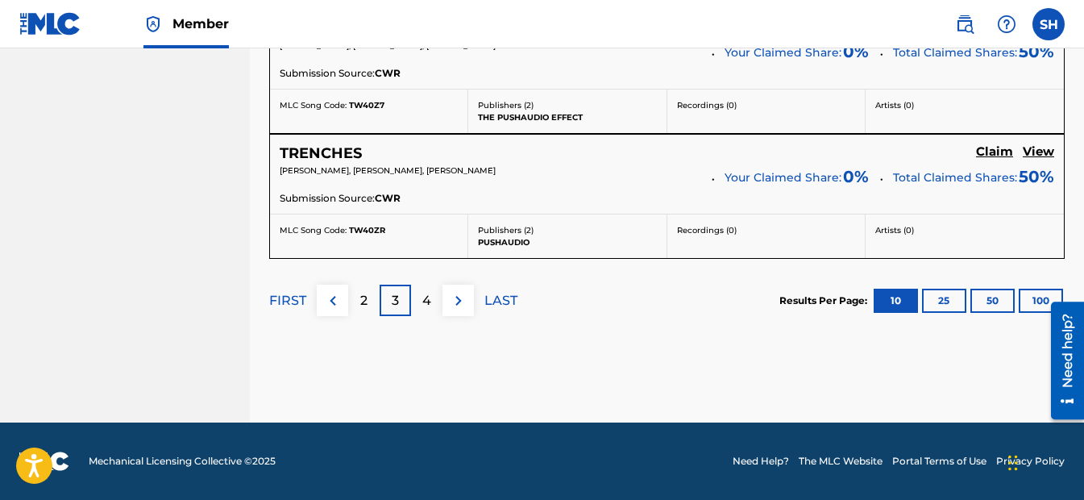
click at [458, 305] on img at bounding box center [458, 300] width 19 height 19
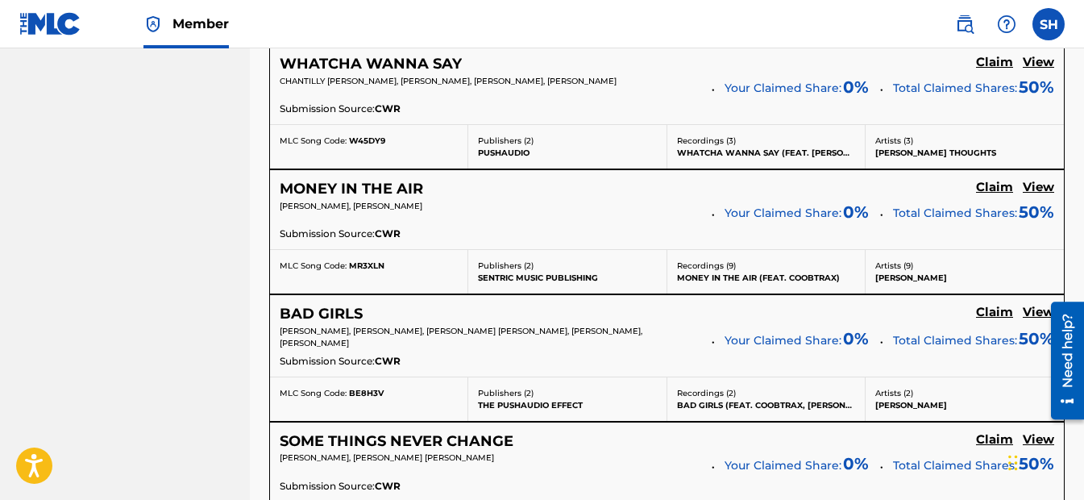
scroll to position [1232, 0]
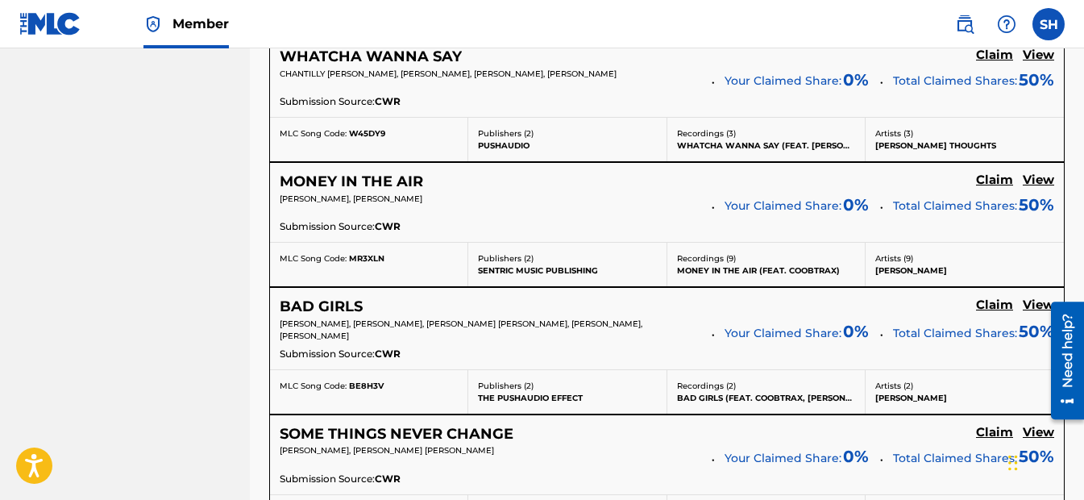
click at [1010, 180] on h5 "Claim" at bounding box center [994, 179] width 37 height 15
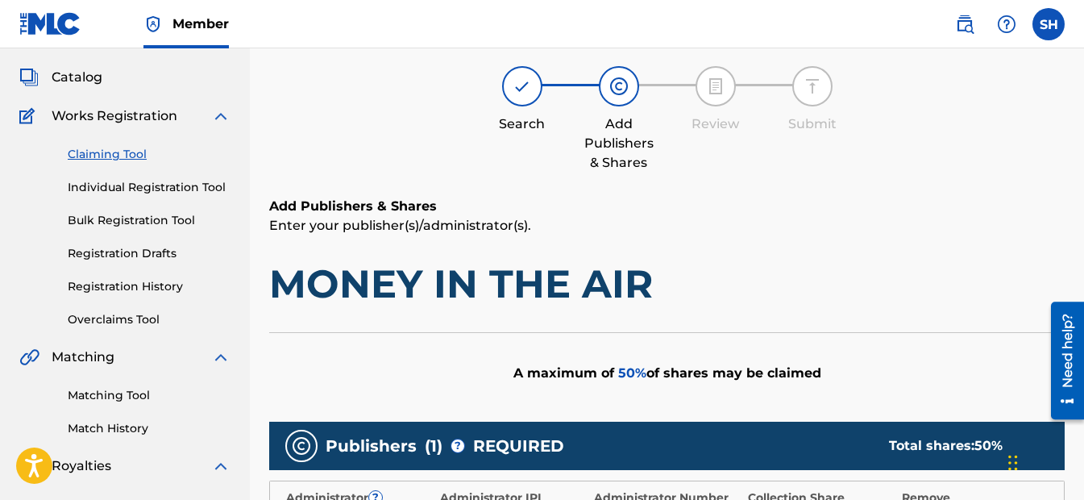
scroll to position [266, 0]
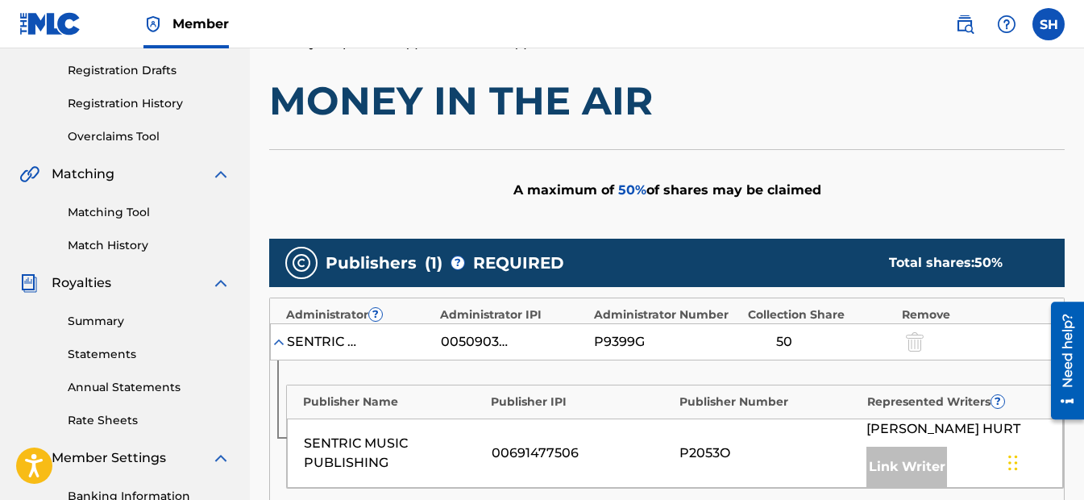
click at [133, 209] on link "Matching Tool" at bounding box center [149, 212] width 163 height 17
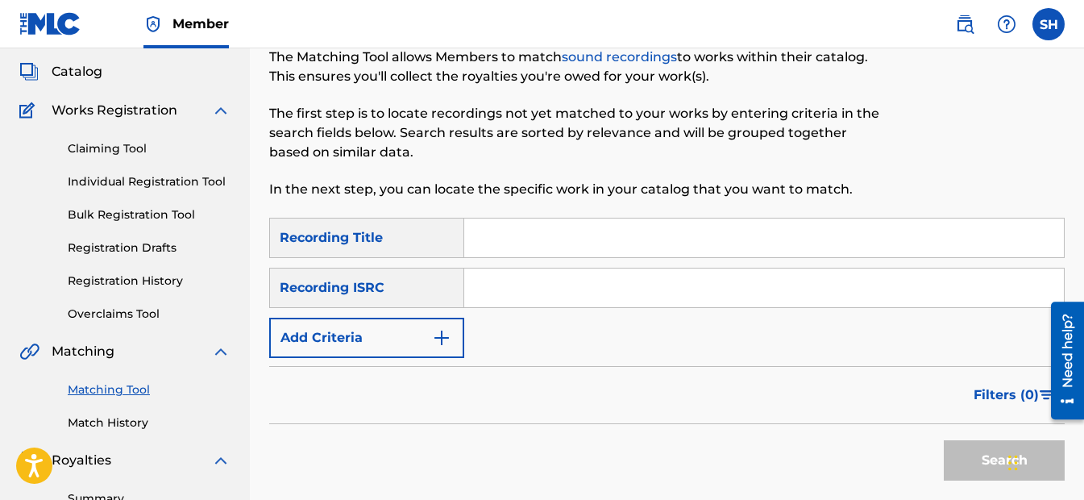
scroll to position [161, 0]
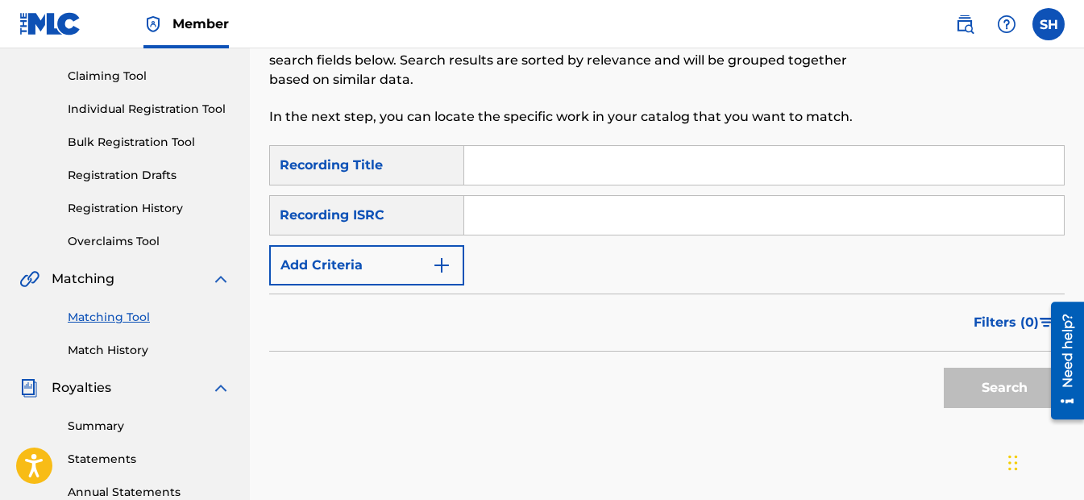
click at [114, 342] on link "Match History" at bounding box center [149, 350] width 163 height 17
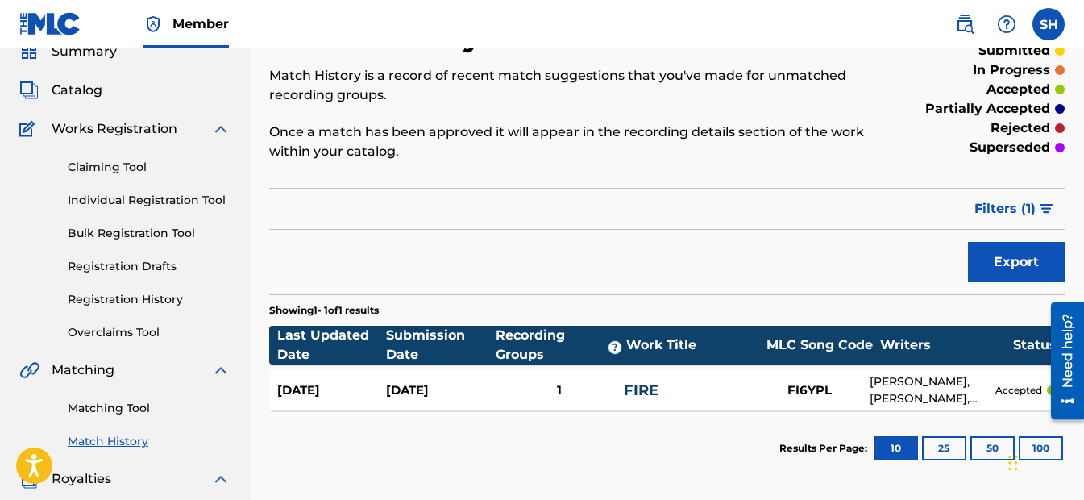
scroll to position [161, 0]
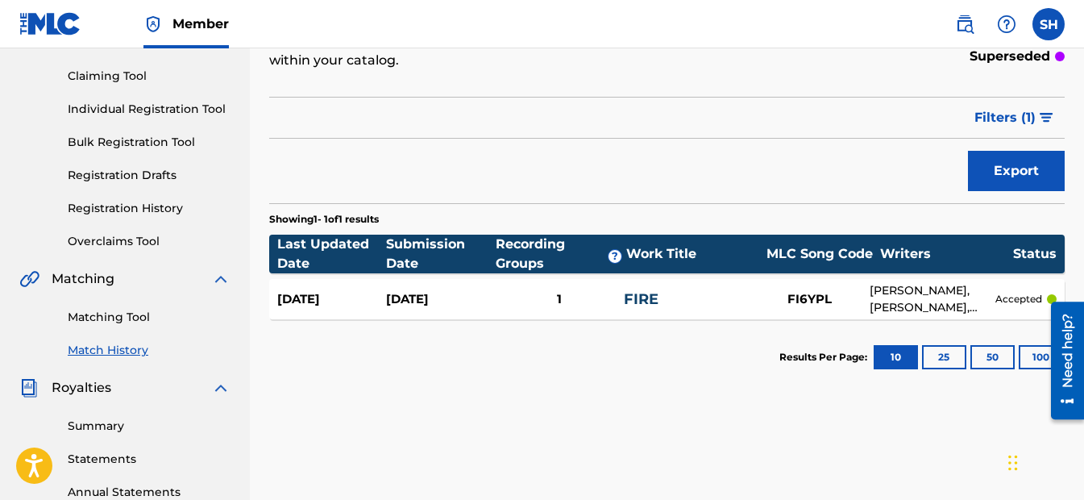
click at [118, 74] on link "Claiming Tool" at bounding box center [149, 76] width 163 height 17
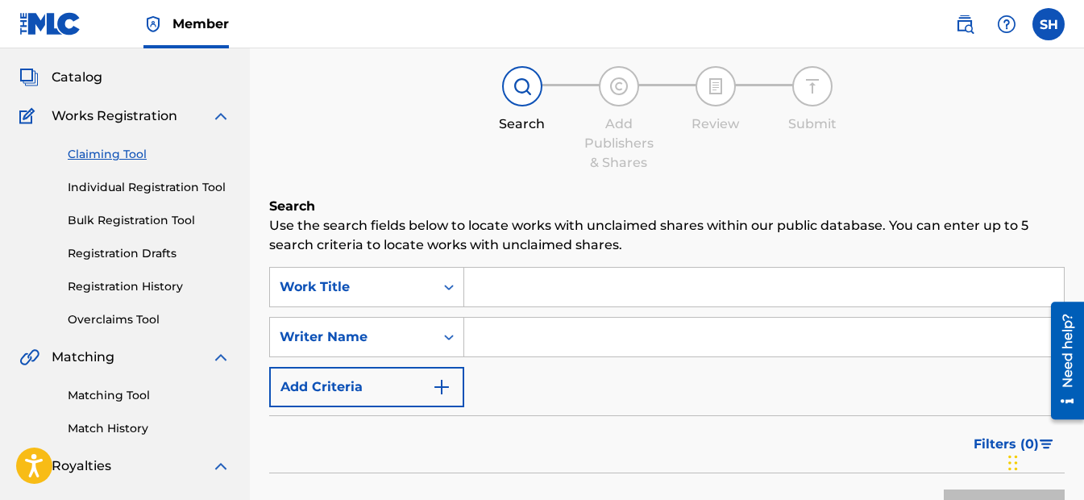
scroll to position [161, 0]
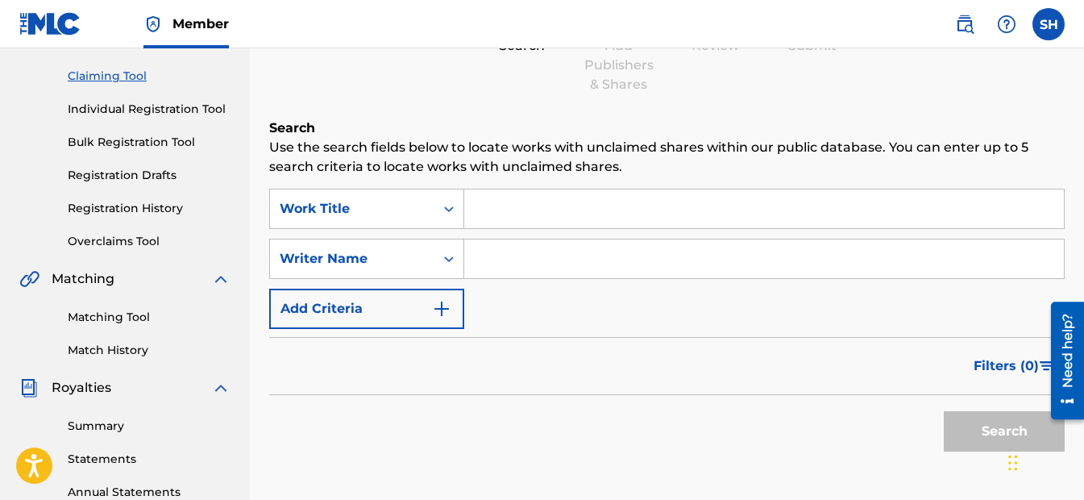
click at [538, 253] on input "Search Form" at bounding box center [764, 258] width 600 height 39
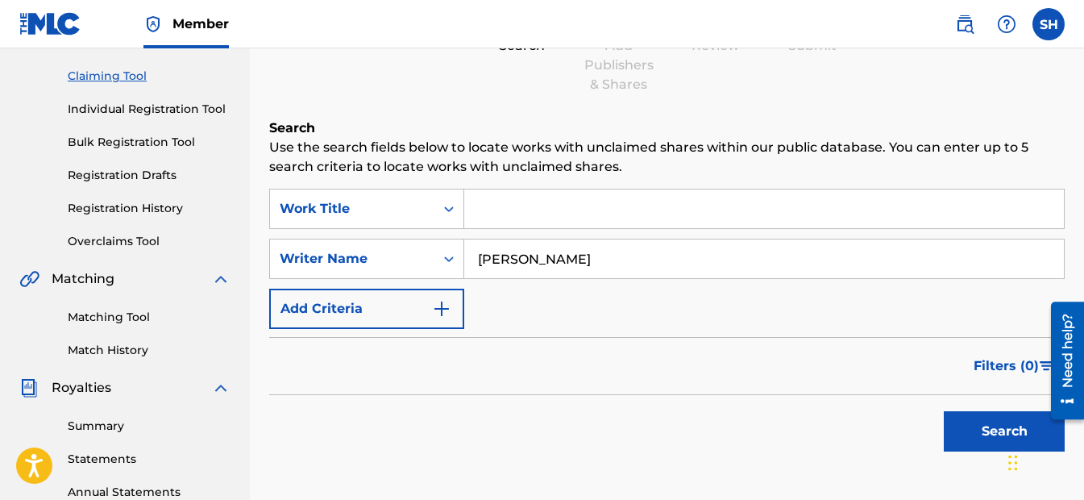
type input "[PERSON_NAME]"
click at [417, 318] on button "Add Criteria" at bounding box center [366, 309] width 195 height 40
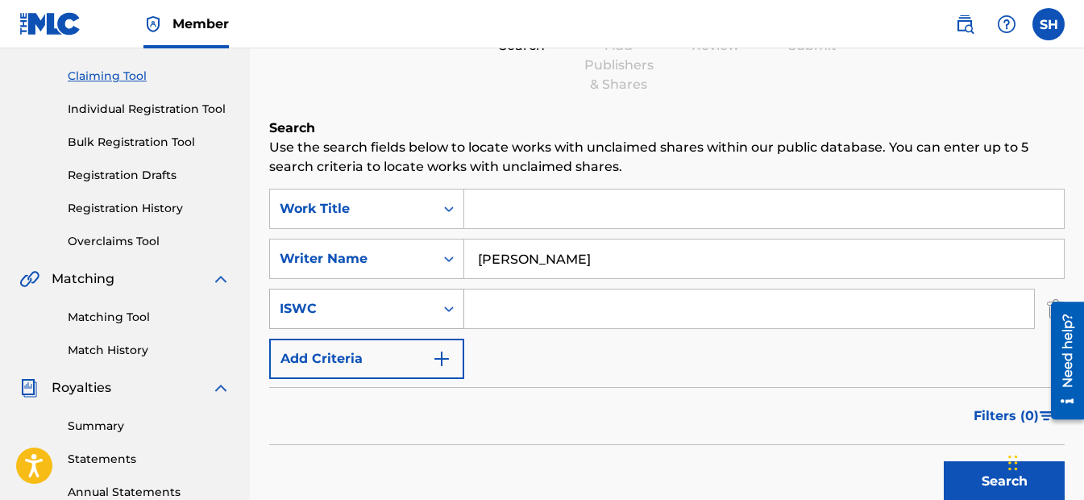
click at [446, 322] on div "Search Form" at bounding box center [448, 308] width 29 height 29
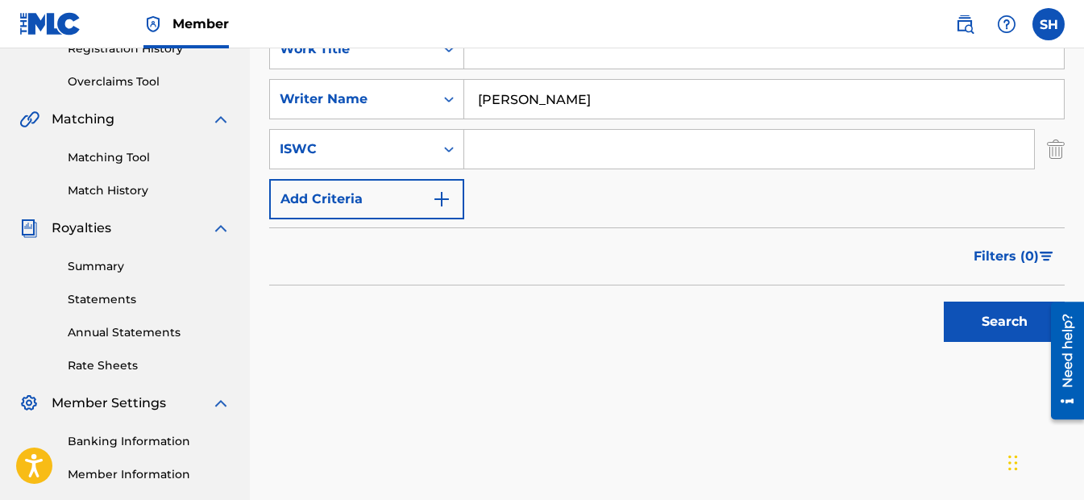
scroll to position [322, 0]
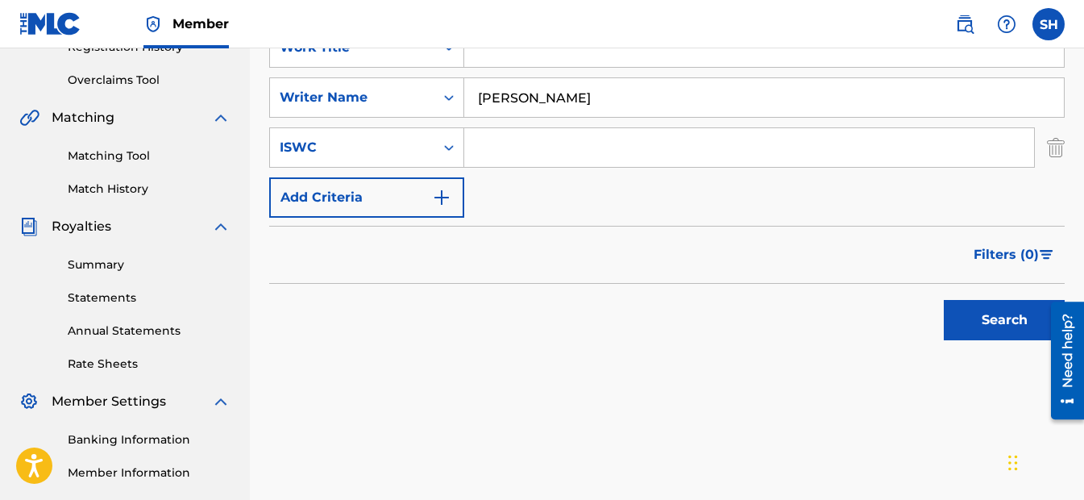
click at [136, 185] on link "Match History" at bounding box center [149, 189] width 163 height 17
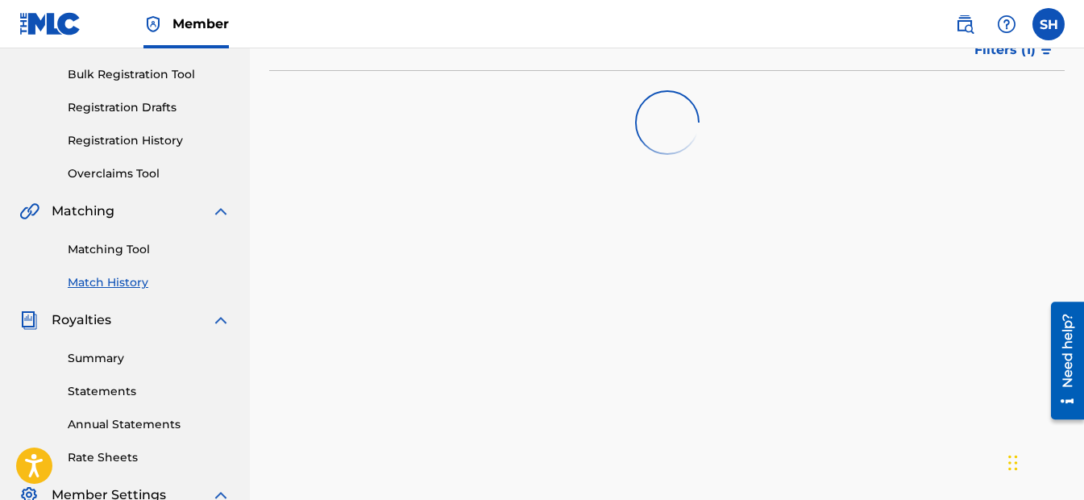
scroll to position [322, 0]
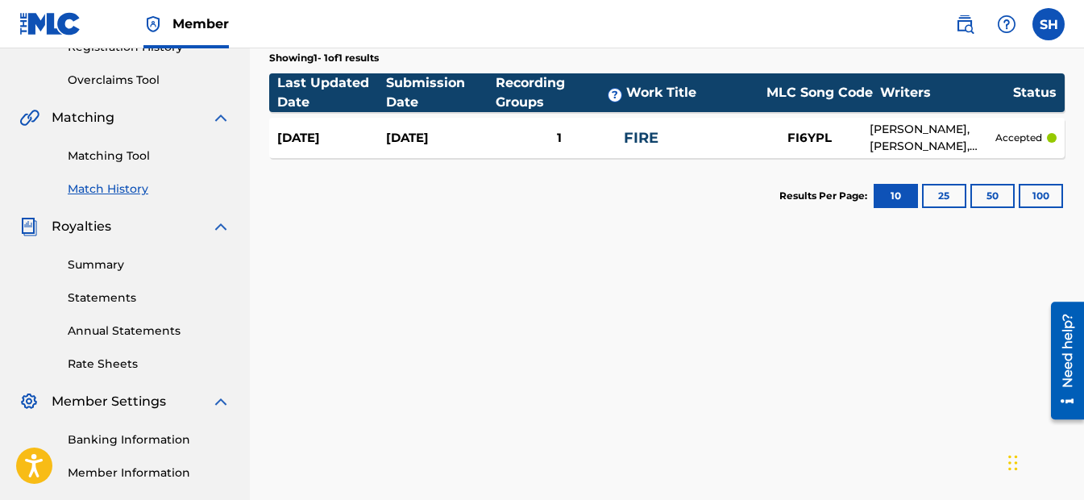
click at [117, 260] on link "Summary" at bounding box center [149, 264] width 163 height 17
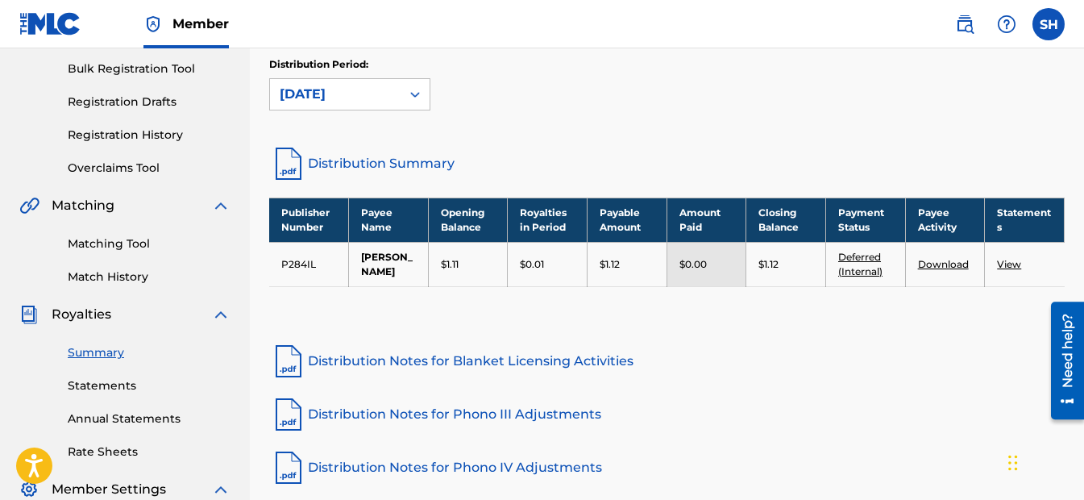
scroll to position [242, 0]
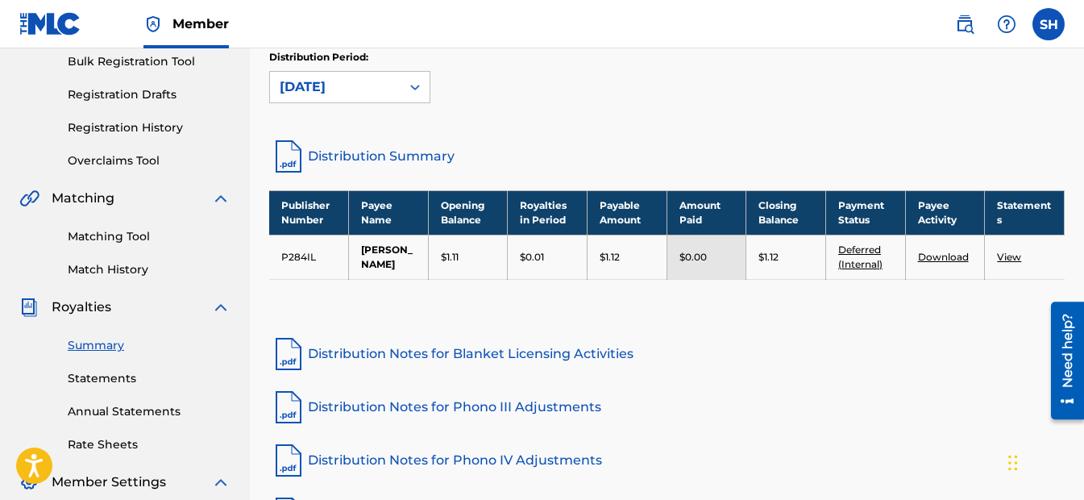
click at [1009, 259] on link "View" at bounding box center [1009, 257] width 24 height 12
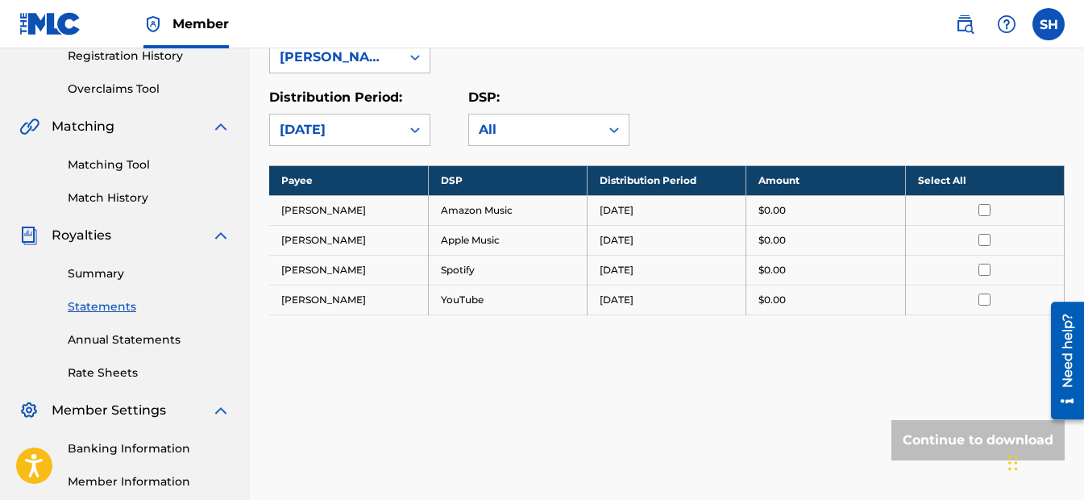
scroll to position [322, 0]
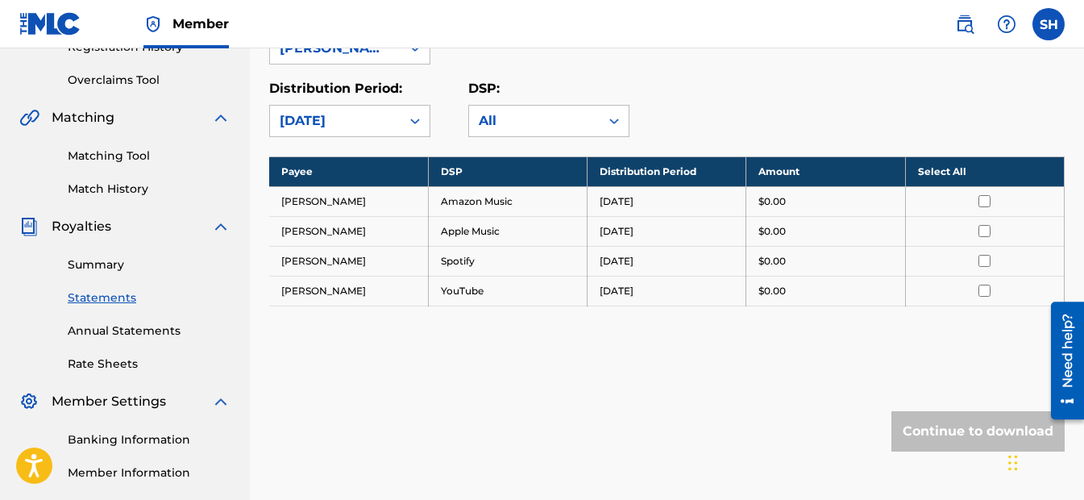
click at [139, 154] on link "Matching Tool" at bounding box center [149, 155] width 163 height 17
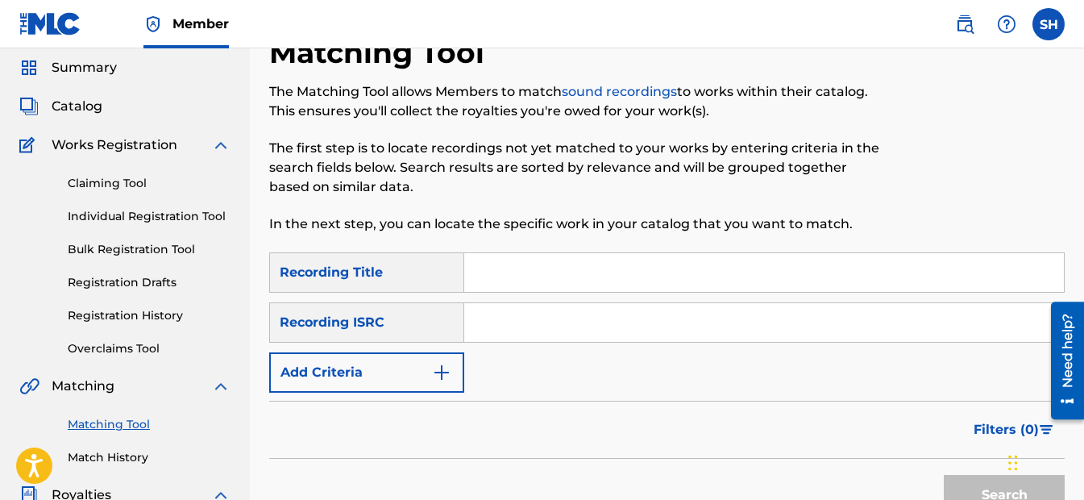
scroll to position [81, 0]
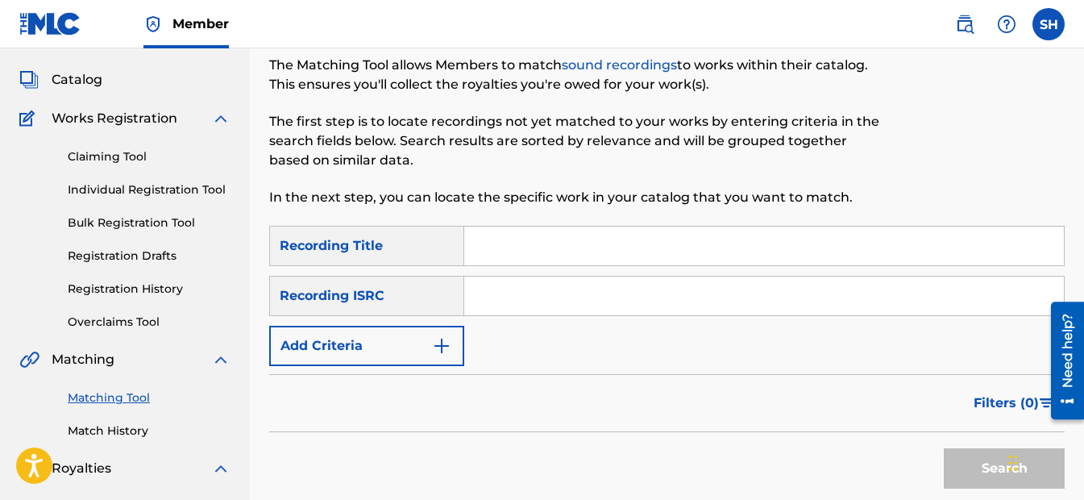
click at [513, 288] on input "Search Form" at bounding box center [764, 295] width 600 height 39
paste input "QZ5FN2376168"
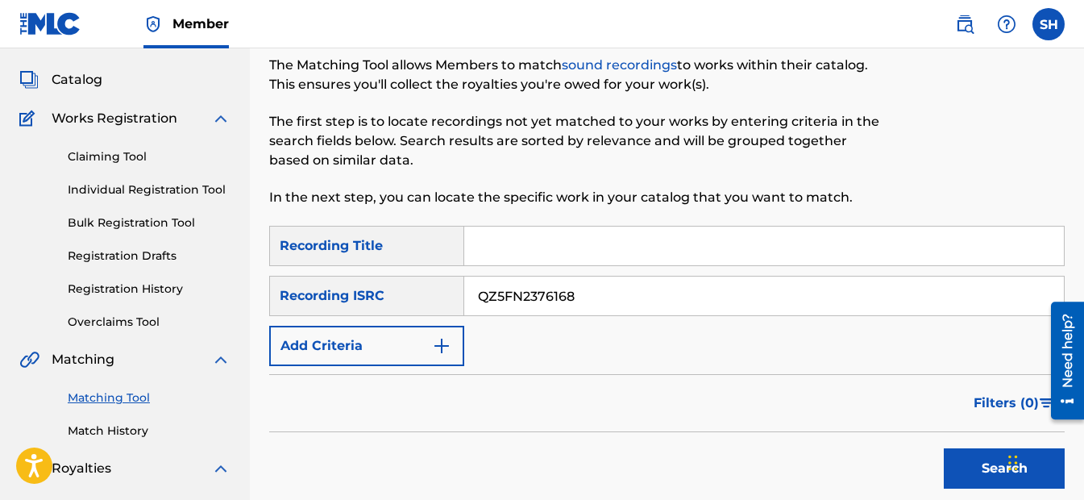
type input "QZ5FN2376168"
click at [529, 242] on input "Search Form" at bounding box center [764, 245] width 600 height 39
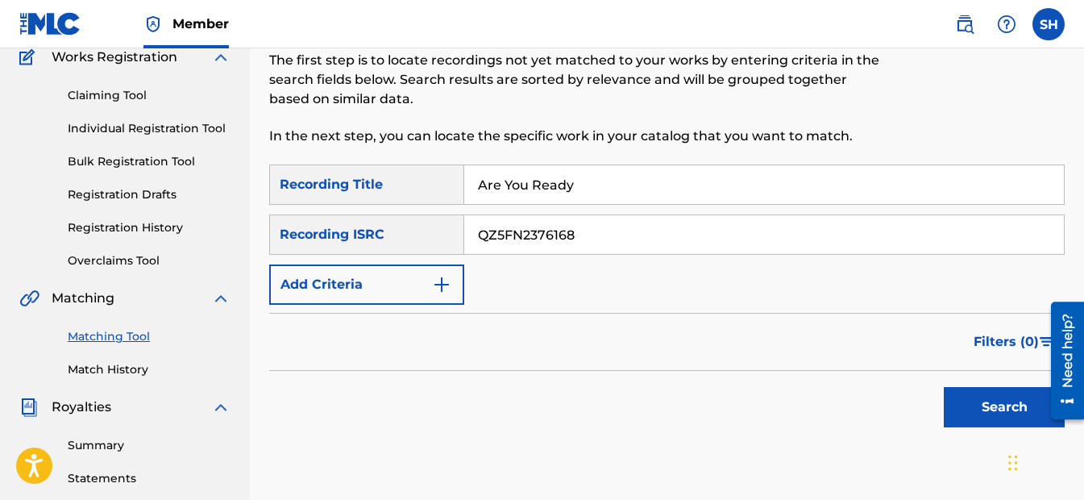
scroll to position [242, 0]
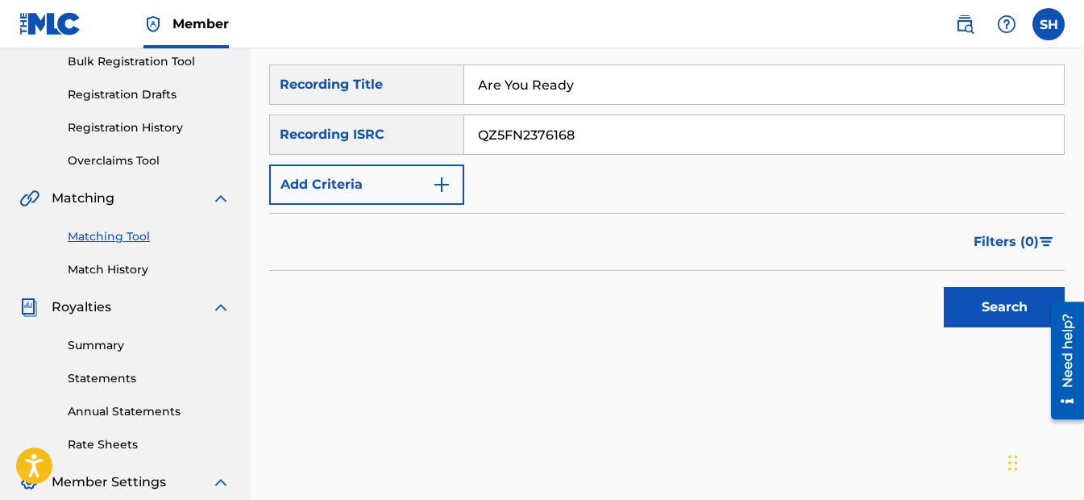
type input "Are You Ready"
click at [986, 313] on button "Search" at bounding box center [1004, 307] width 121 height 40
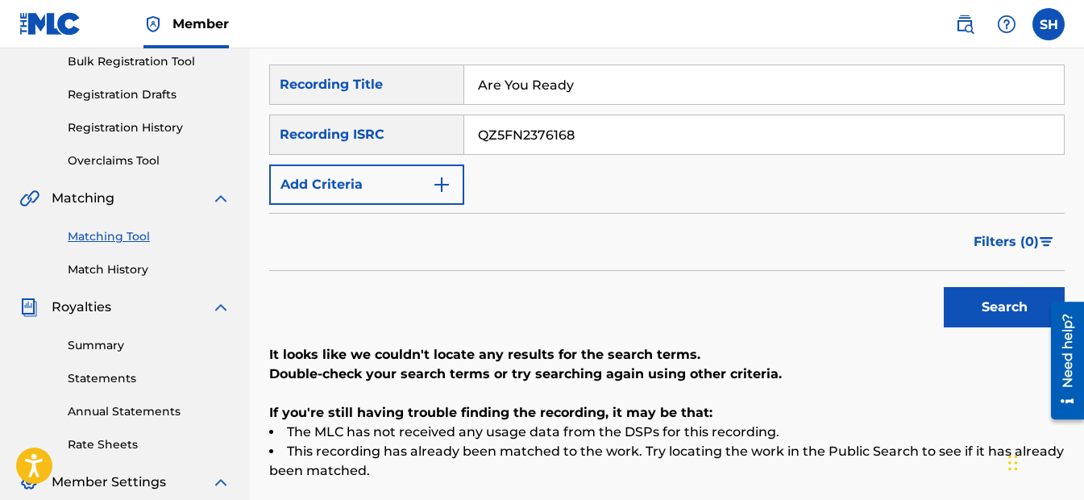
click at [449, 189] on img "Search Form" at bounding box center [441, 184] width 19 height 19
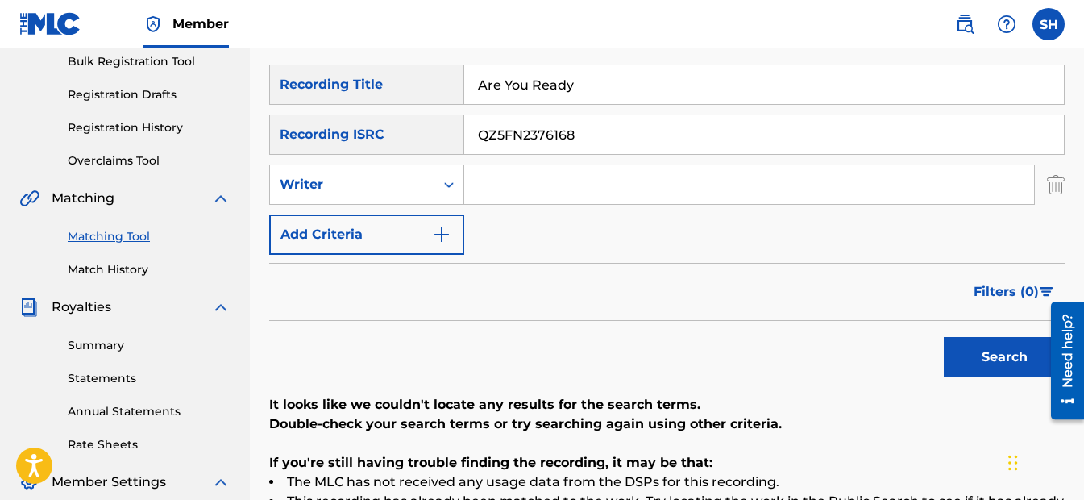
click at [436, 221] on button "Add Criteria" at bounding box center [366, 234] width 195 height 40
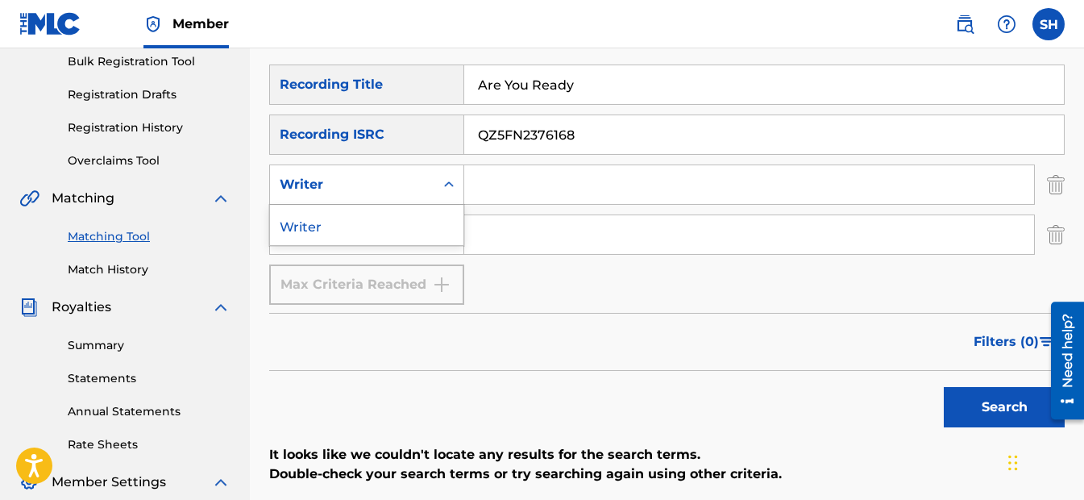
click at [451, 189] on icon "Search Form" at bounding box center [449, 185] width 16 height 16
click at [515, 226] on input "Search Form" at bounding box center [749, 234] width 570 height 39
type input "[PERSON_NAME]"
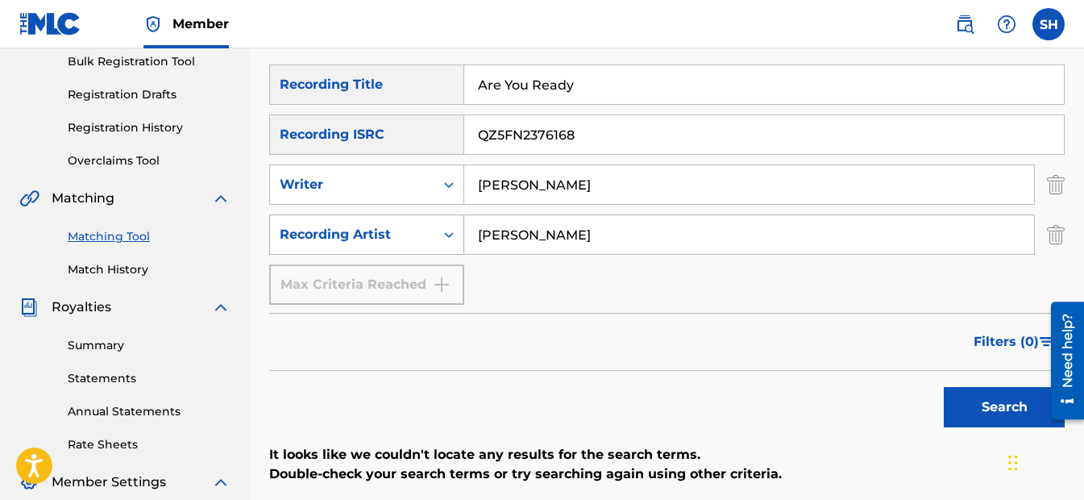
click at [426, 241] on div "SearchWithCriteriac7621c5f-079b-4db8-82df-c49424bbde9b Recording Artist [PERSON…" at bounding box center [667, 234] width 796 height 40
click at [1008, 409] on button "Search" at bounding box center [1004, 407] width 121 height 40
drag, startPoint x: 596, startPoint y: 83, endPoint x: 441, endPoint y: 88, distance: 155.6
click at [441, 88] on div "SearchWithCriteria4e16d8f9-d509-4d29-889a-3e0859bd893a Recording Title Are You …" at bounding box center [667, 84] width 796 height 40
click at [978, 388] on button "Search" at bounding box center [1004, 407] width 121 height 40
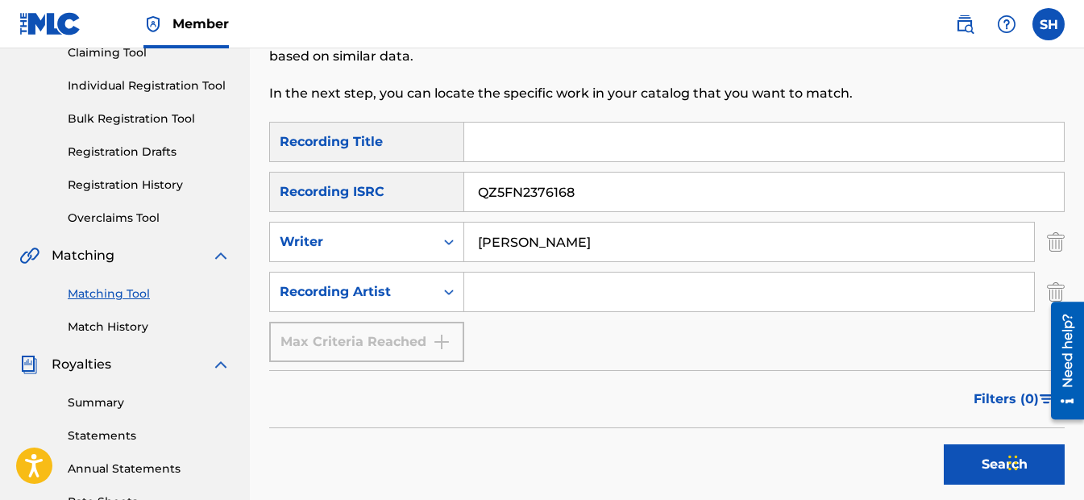
scroll to position [161, 0]
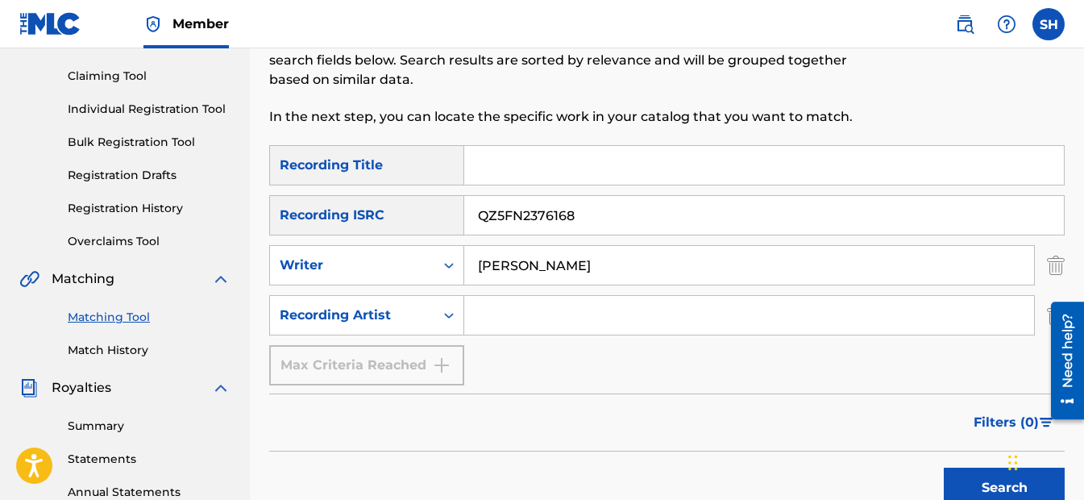
drag, startPoint x: 605, startPoint y: 267, endPoint x: 391, endPoint y: 241, distance: 215.1
click at [394, 246] on div "SearchWithCriteriada15ca6d-0c46-4f14-a70d-60e9d53dc7c2 Writer [PERSON_NAME]" at bounding box center [667, 265] width 796 height 40
click at [952, 474] on button "Search" at bounding box center [1004, 487] width 121 height 40
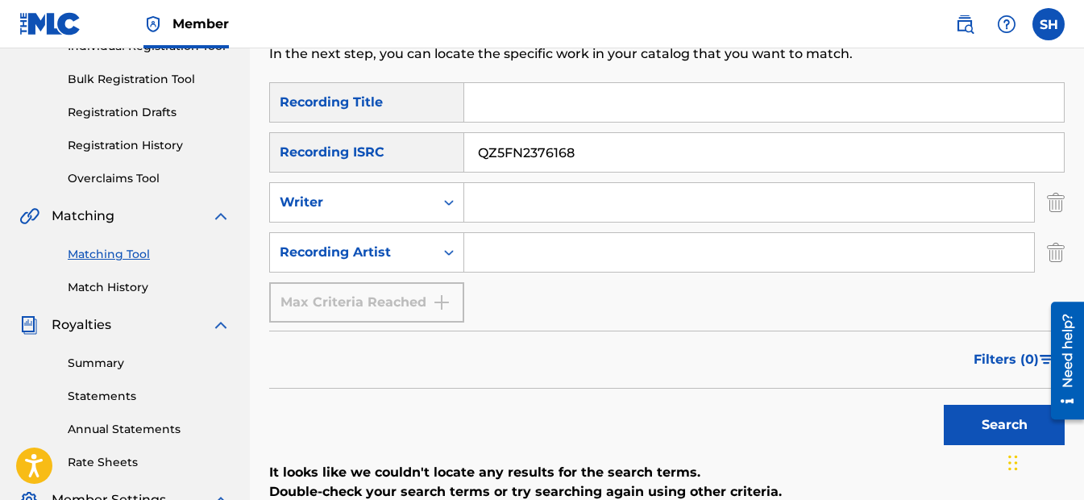
scroll to position [197, 0]
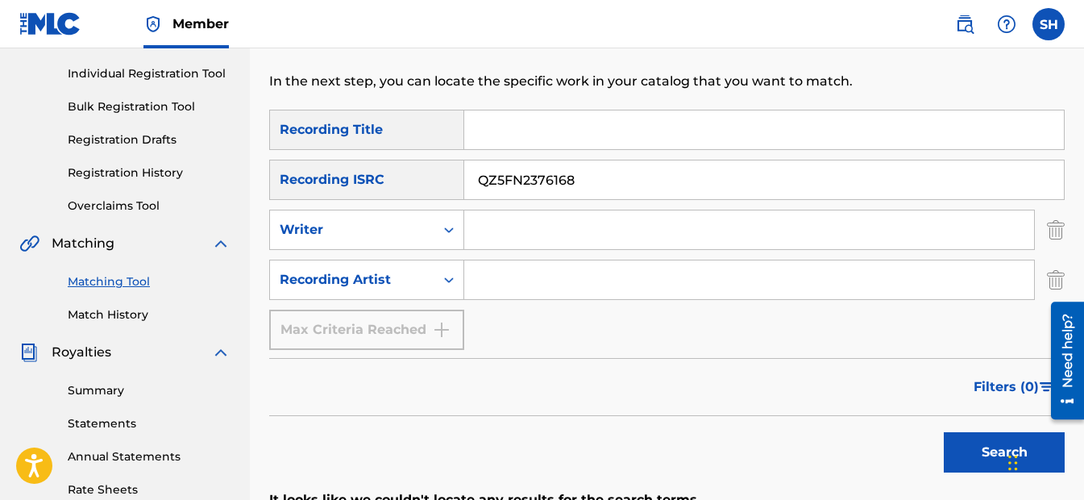
click at [1039, 24] on label at bounding box center [1048, 24] width 32 height 32
click at [1049, 24] on input "SH [PERSON_NAME] [EMAIL_ADDRESS][DOMAIN_NAME] Notification Preferences Profile …" at bounding box center [1049, 24] width 0 height 0
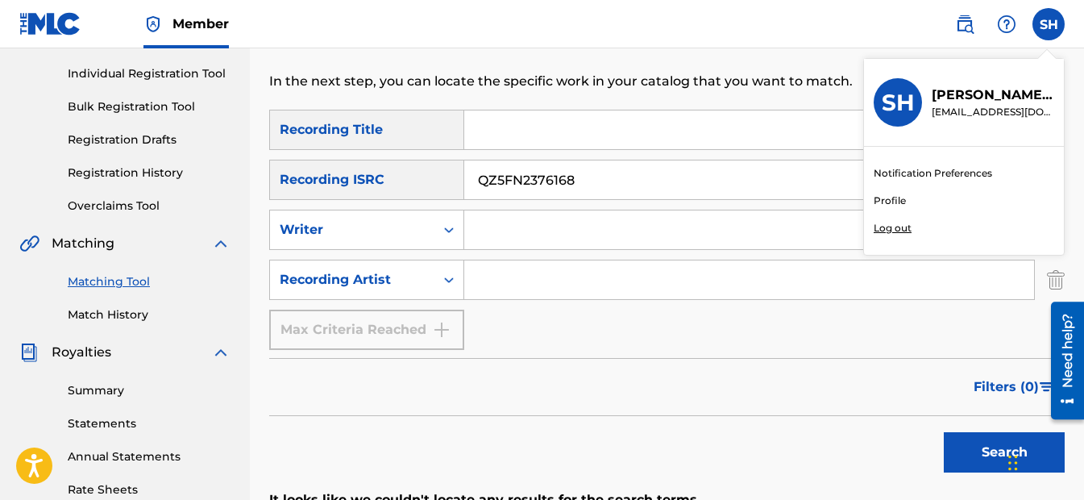
click at [901, 229] on p "Log out" at bounding box center [893, 228] width 38 height 15
click at [1049, 24] on input "SH [PERSON_NAME] [EMAIL_ADDRESS][DOMAIN_NAME] Notification Preferences Profile …" at bounding box center [1049, 24] width 0 height 0
